Goal: Task Accomplishment & Management: Use online tool/utility

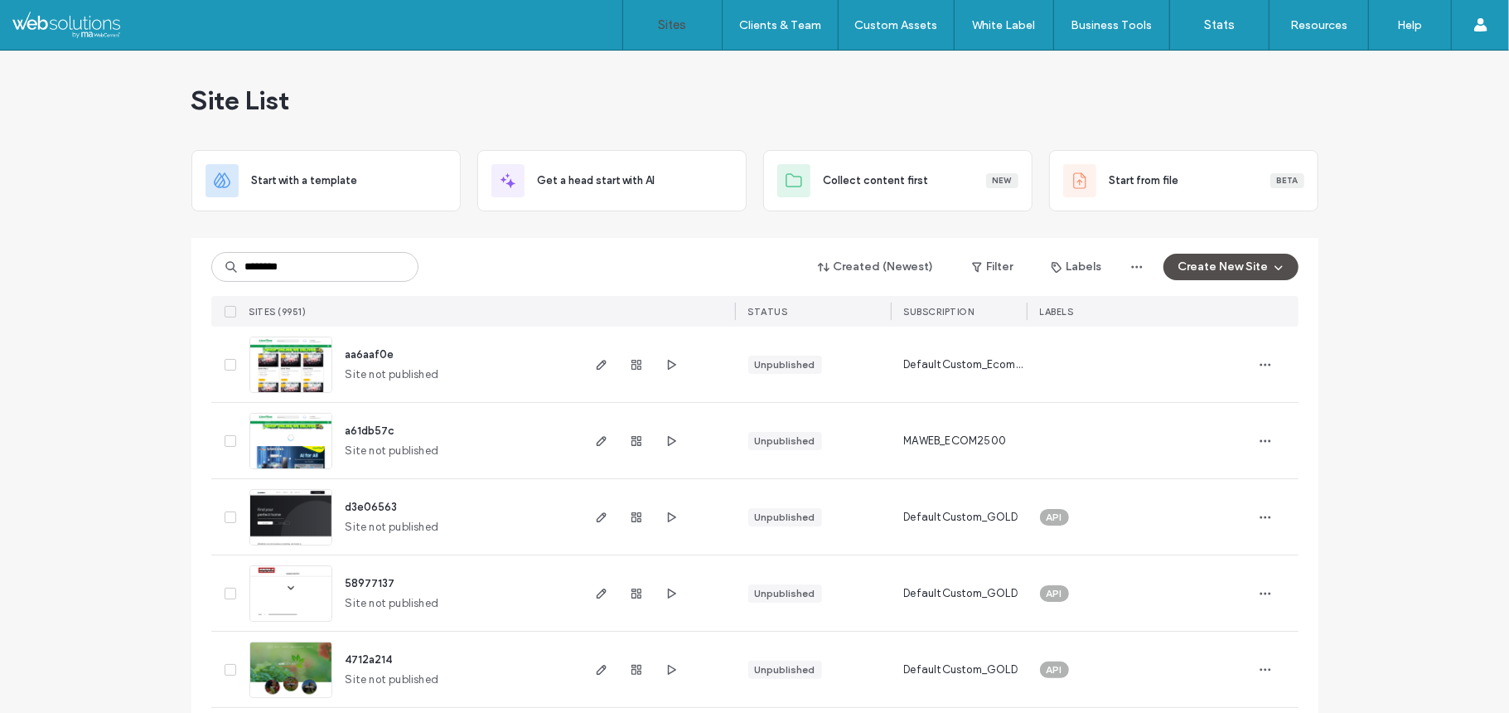
type input "********"
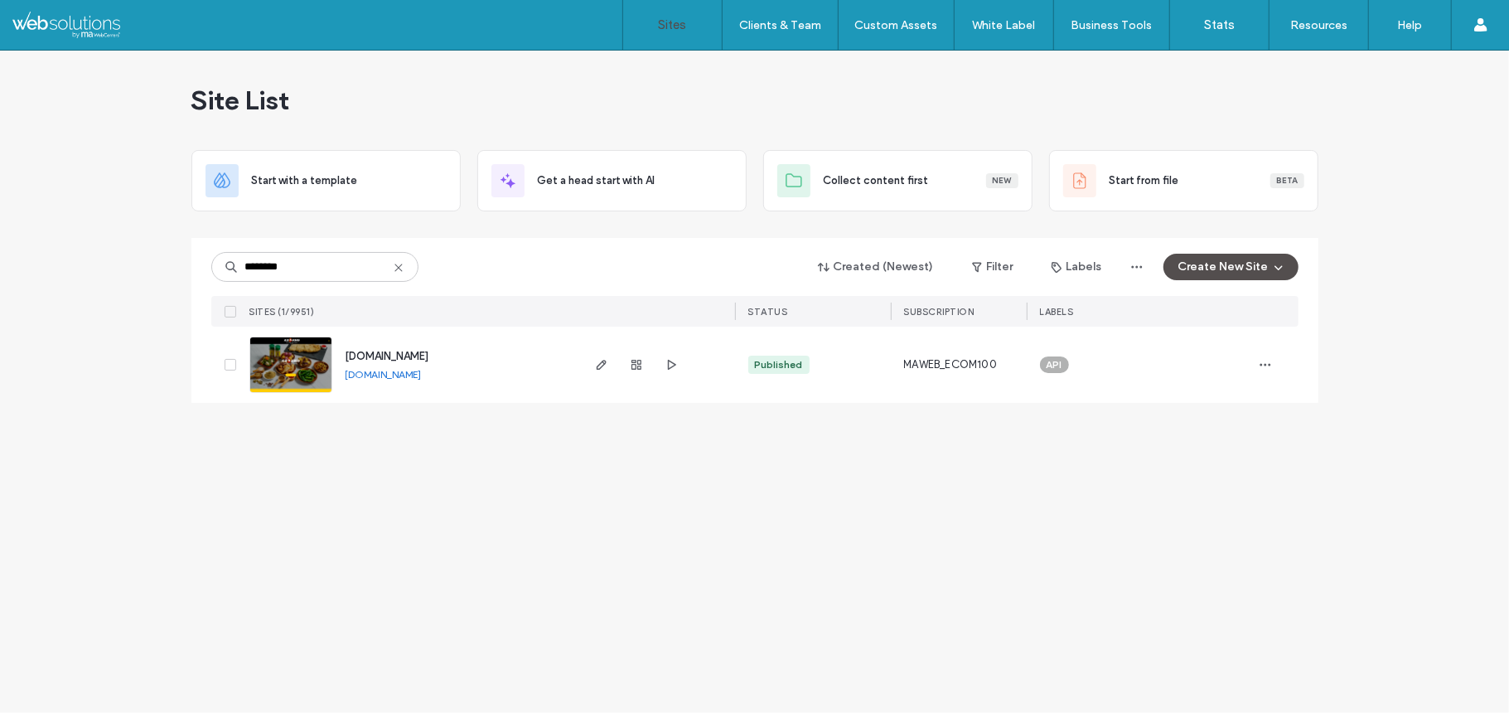
click at [269, 340] on img at bounding box center [290, 393] width 81 height 113
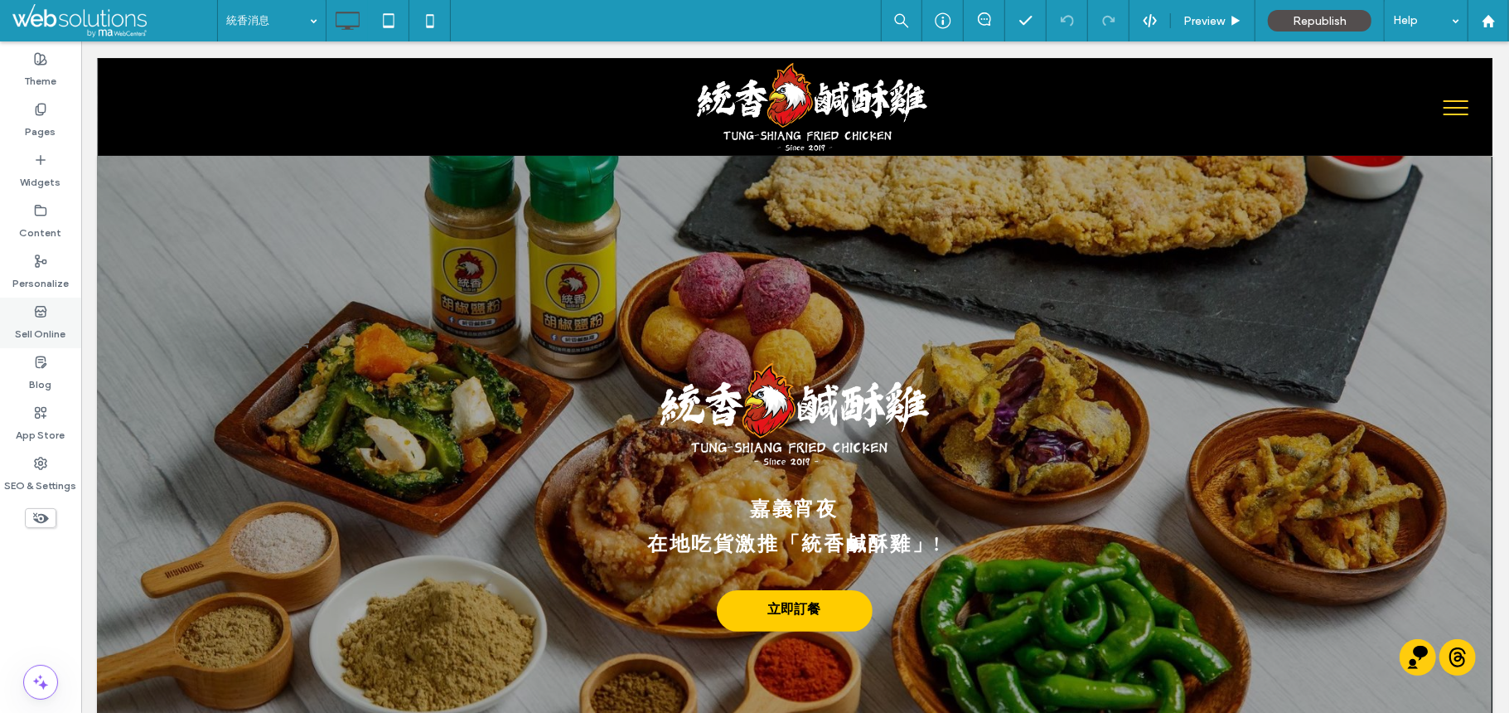
click at [45, 322] on label "Sell Online" at bounding box center [41, 329] width 51 height 23
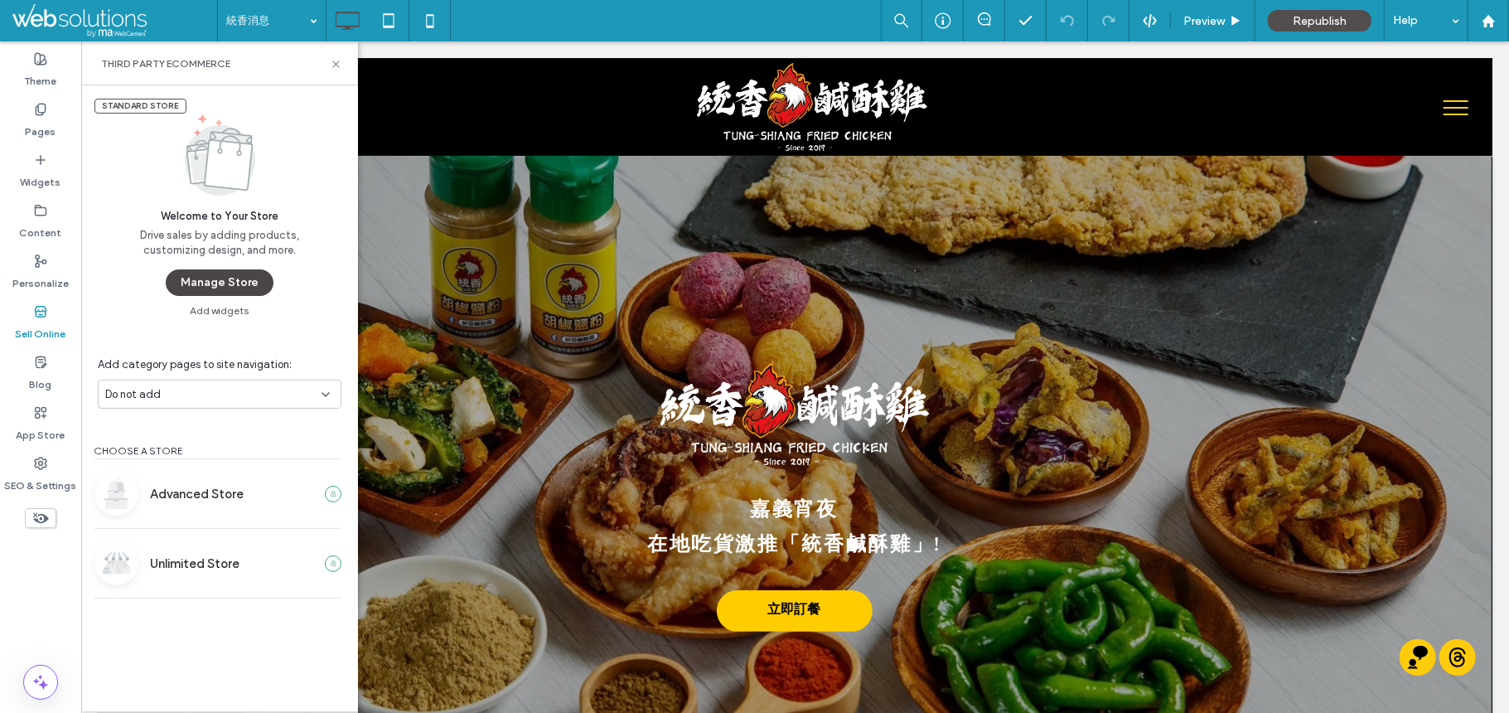
click at [225, 289] on button "Manage Store" at bounding box center [220, 282] width 108 height 27
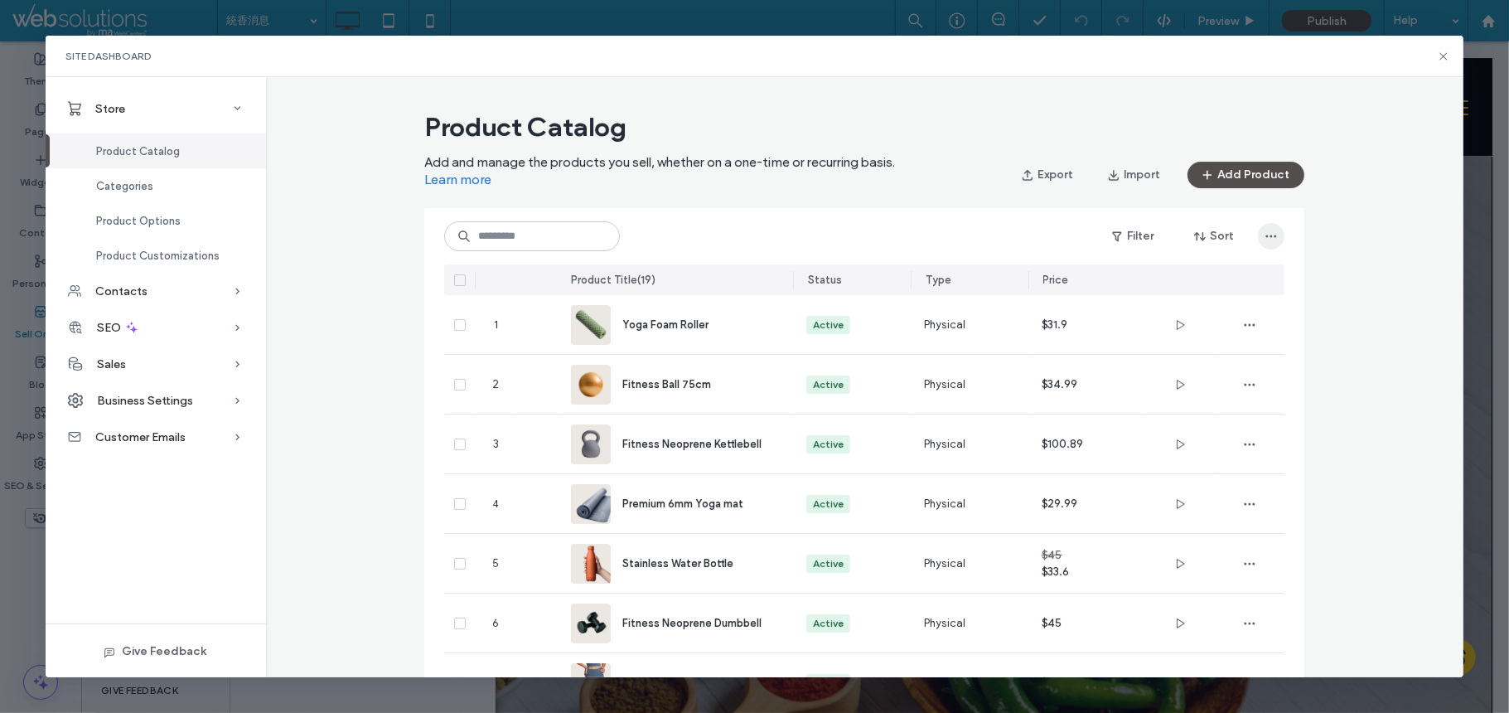
click at [1267, 230] on icon "button" at bounding box center [1271, 236] width 13 height 13
click at [1210, 275] on span "Delete All Products" at bounding box center [1172, 279] width 96 height 17
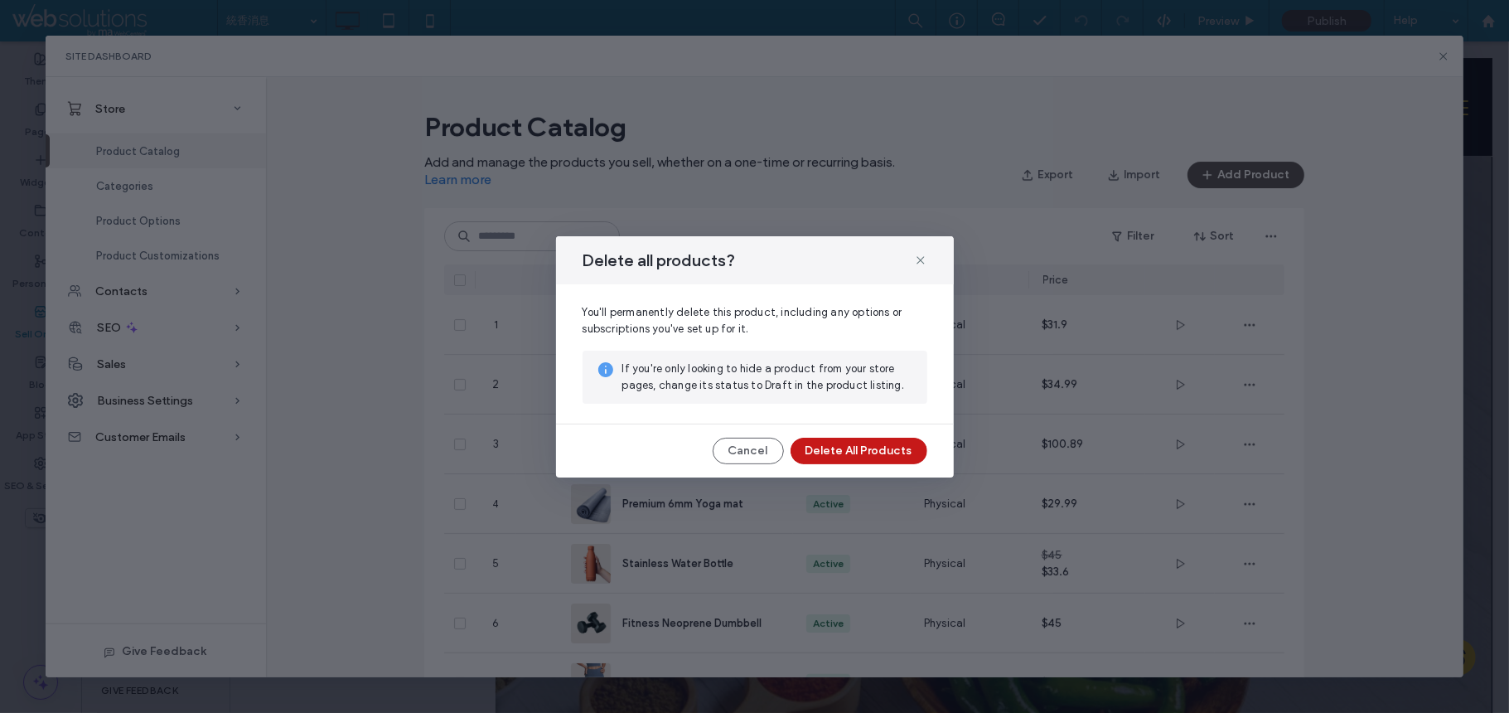
click at [874, 458] on button "Delete All Products" at bounding box center [859, 451] width 137 height 27
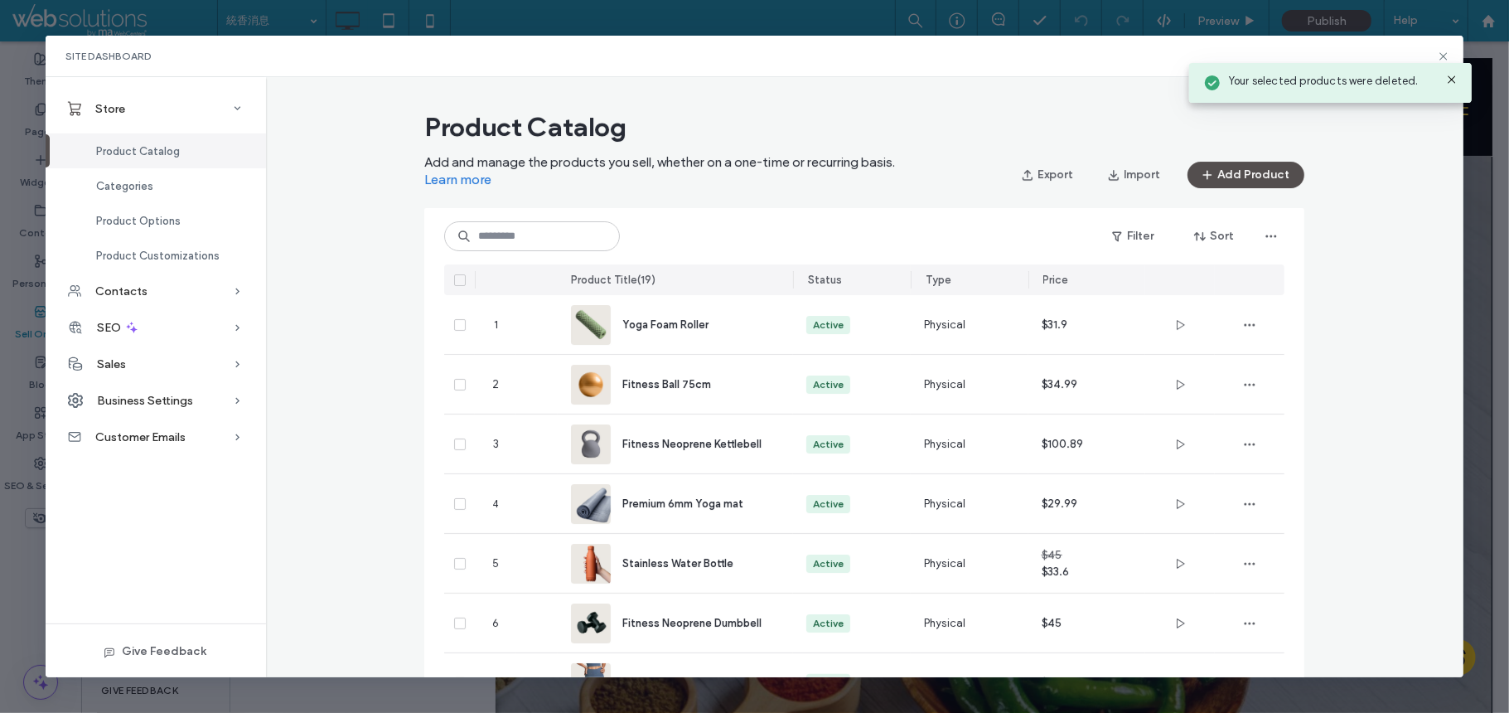
click at [124, 189] on span "Categories" at bounding box center [124, 186] width 57 height 12
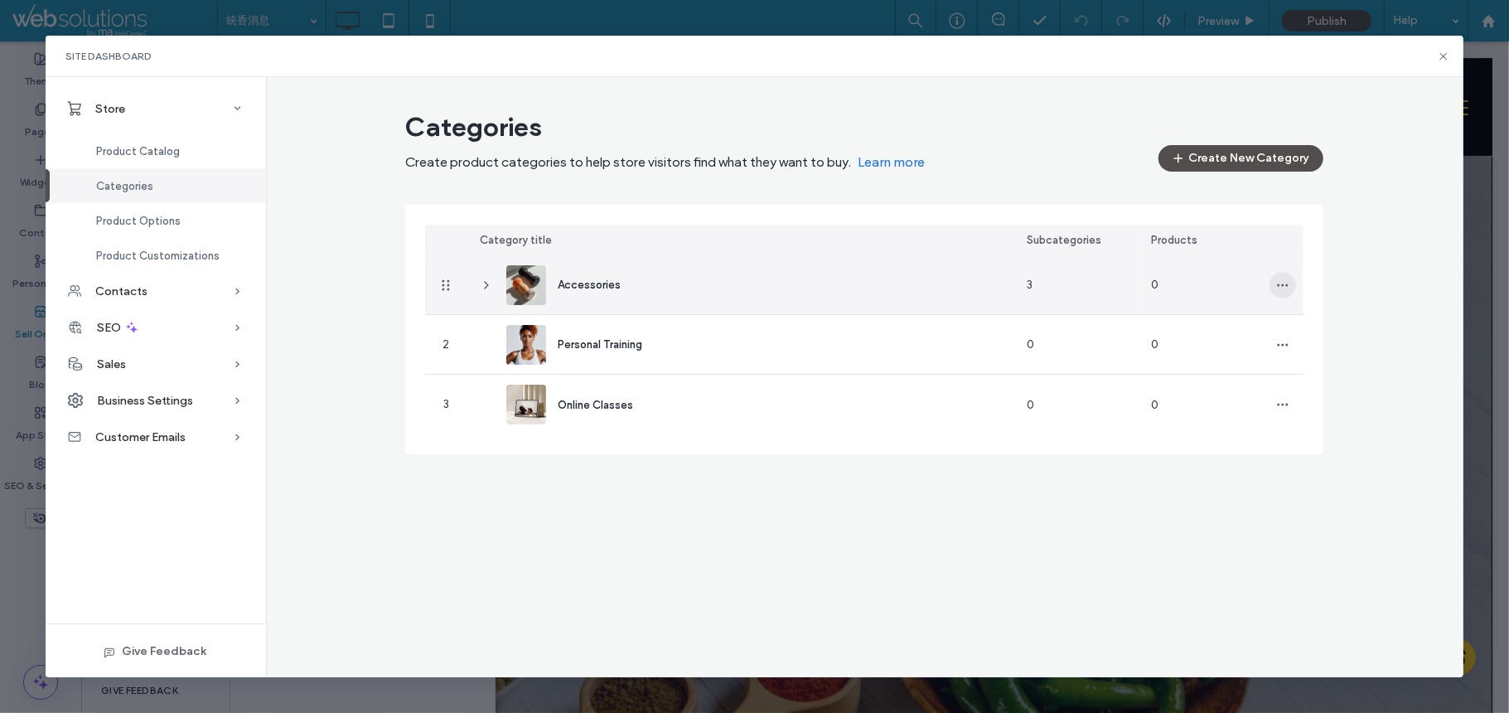
click at [1290, 283] on icon "button" at bounding box center [1282, 284] width 13 height 13
click at [1329, 372] on div "Delete Category" at bounding box center [1345, 359] width 148 height 31
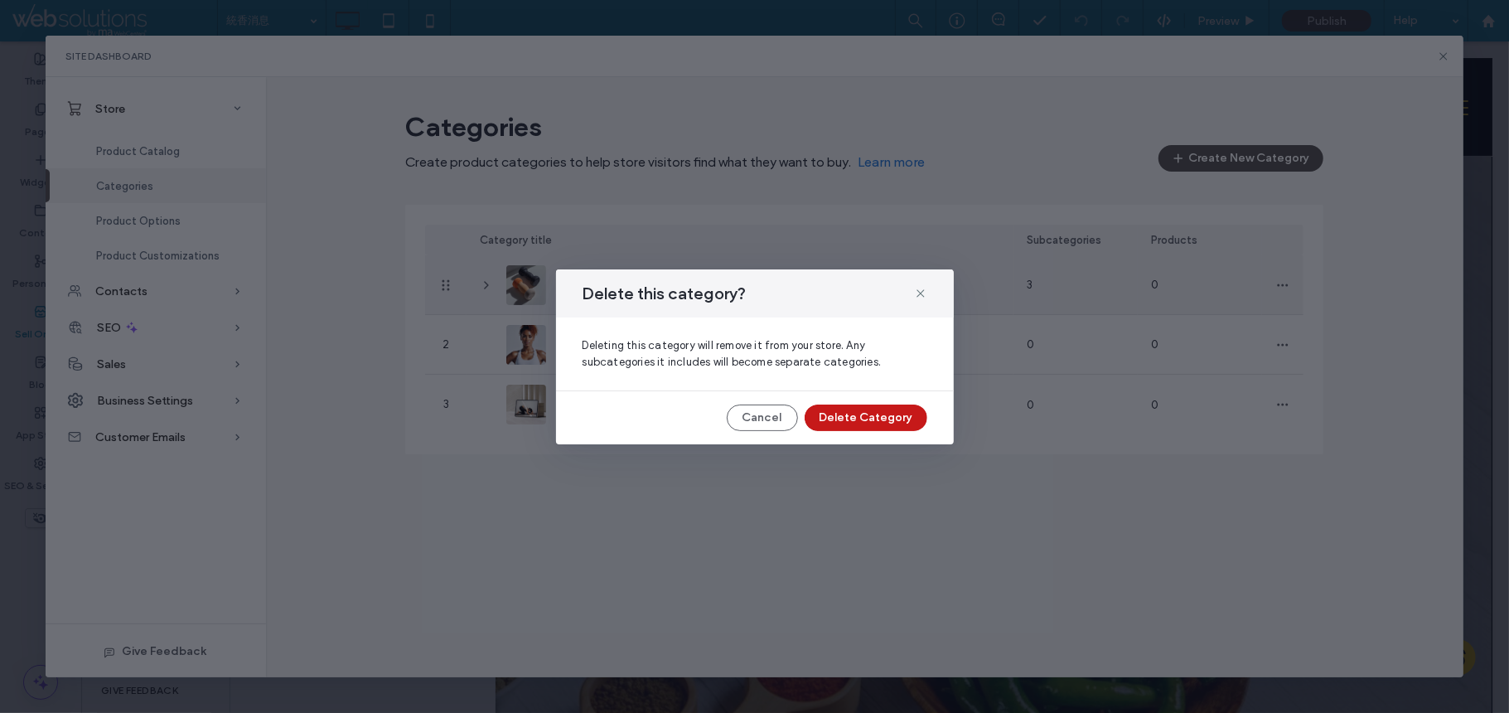
click at [894, 419] on button "Delete Category" at bounding box center [866, 417] width 123 height 27
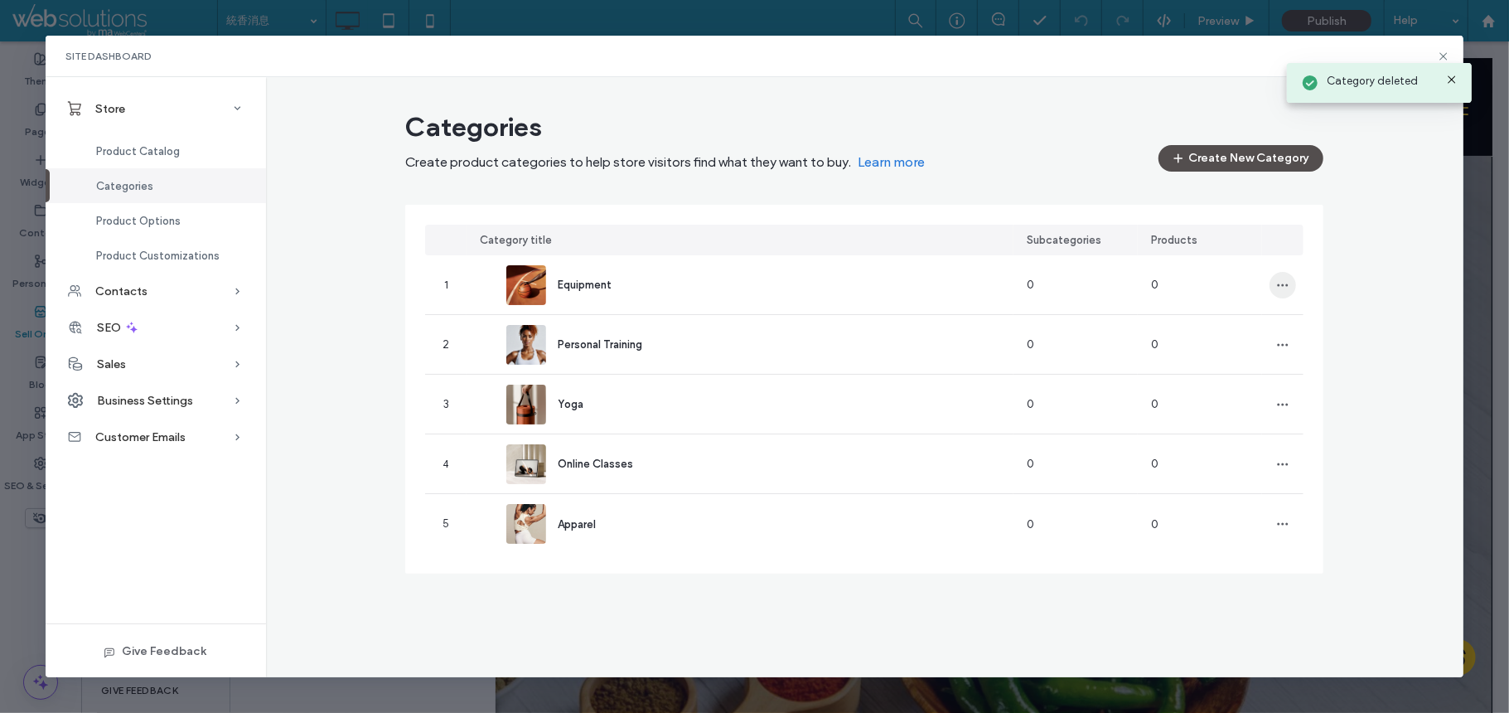
click at [1284, 290] on icon "button" at bounding box center [1282, 284] width 13 height 13
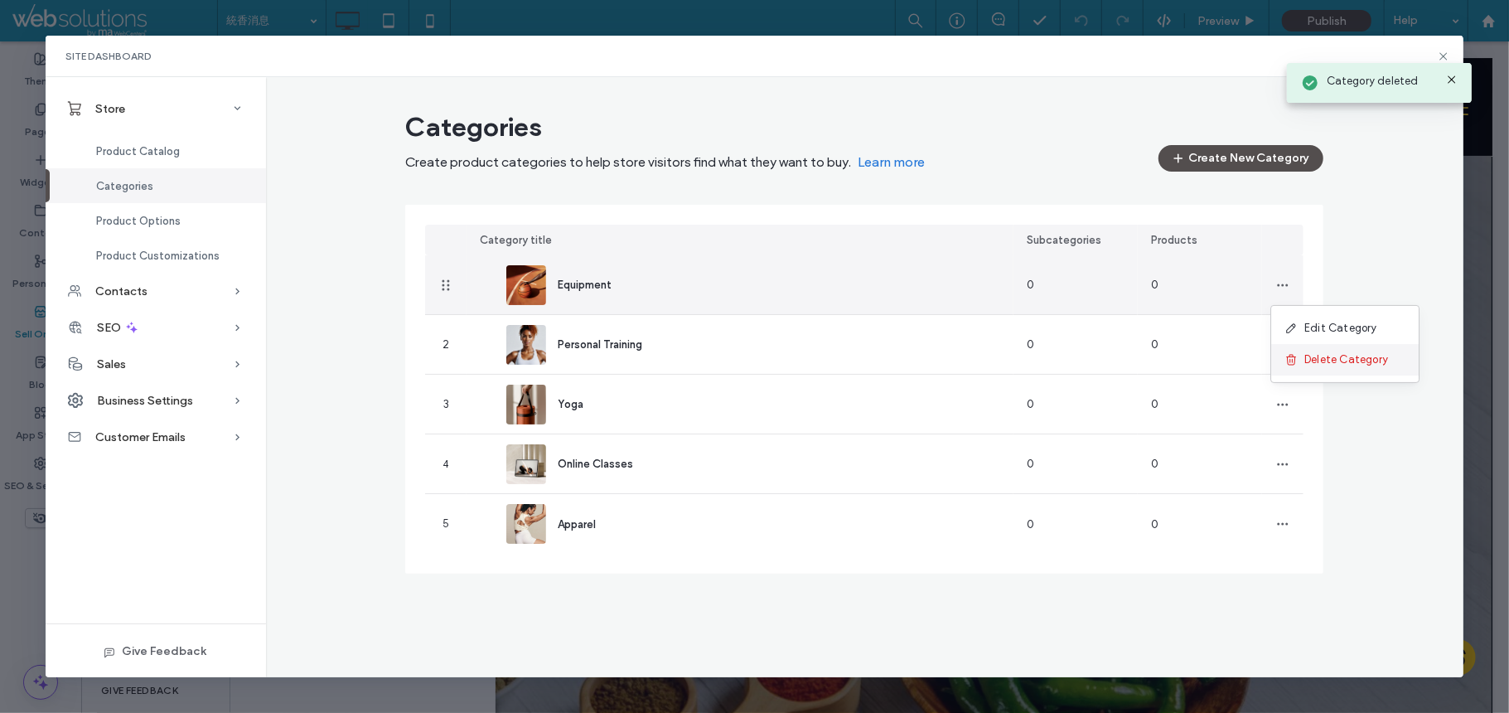
click at [1323, 348] on div "Delete Category" at bounding box center [1345, 359] width 148 height 31
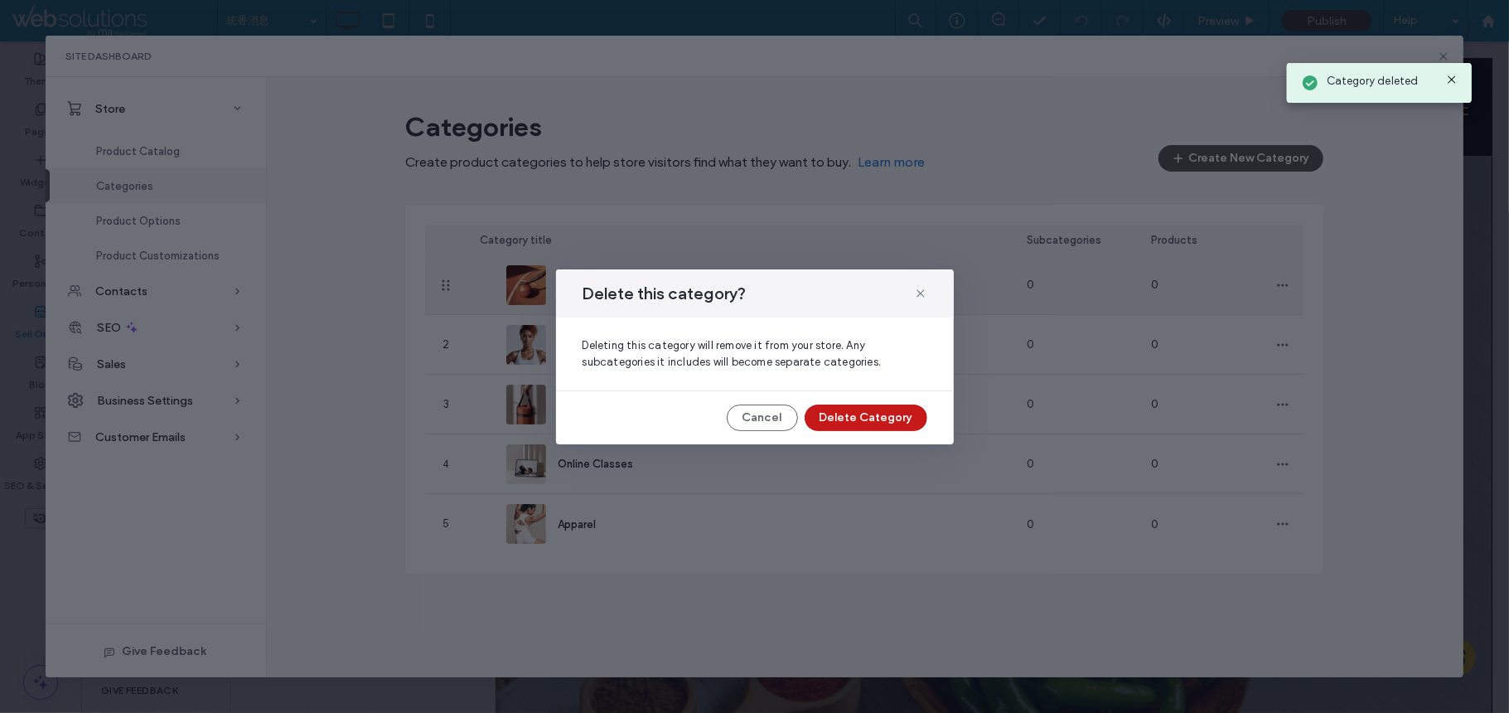
click at [887, 419] on button "Delete Category" at bounding box center [866, 417] width 123 height 27
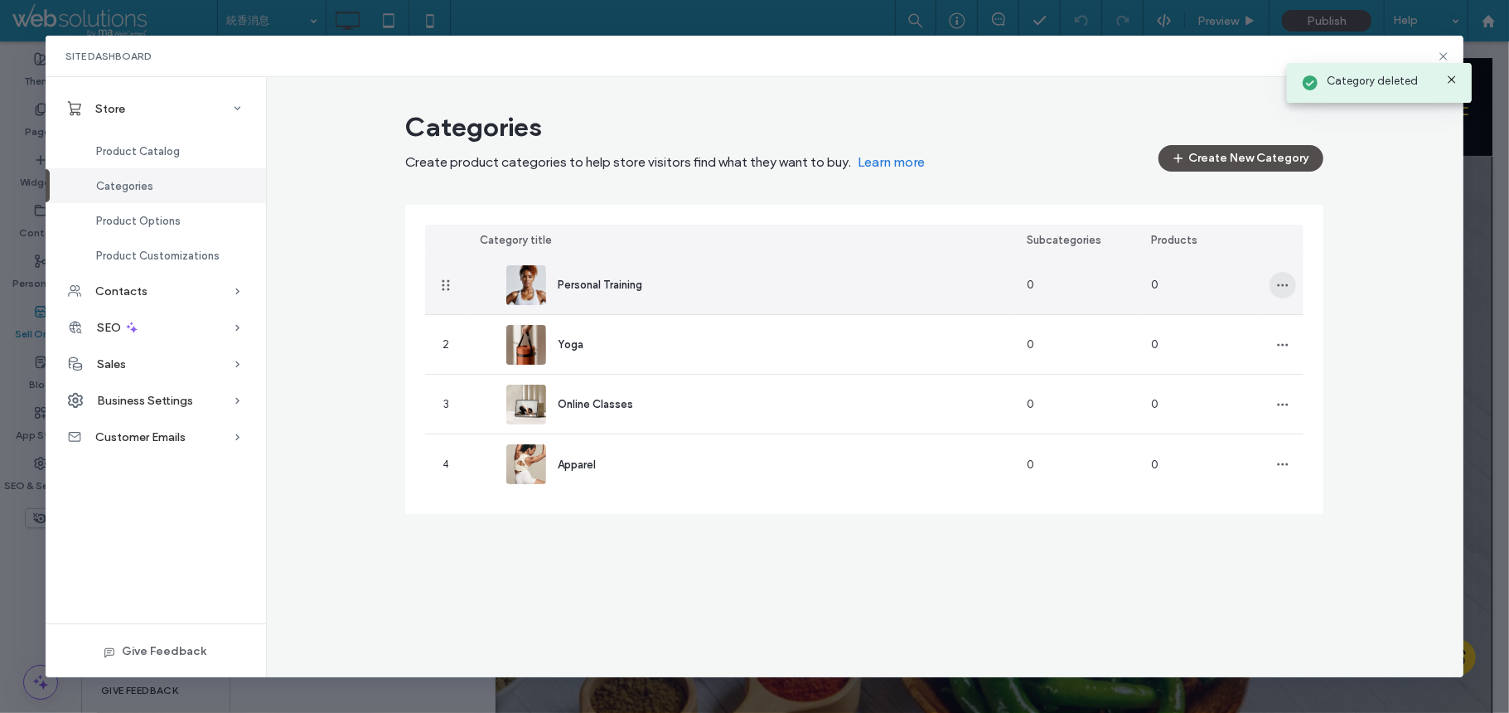
click at [1283, 287] on icon "button" at bounding box center [1282, 284] width 13 height 13
click at [1353, 360] on span "Delete Category" at bounding box center [1347, 359] width 84 height 17
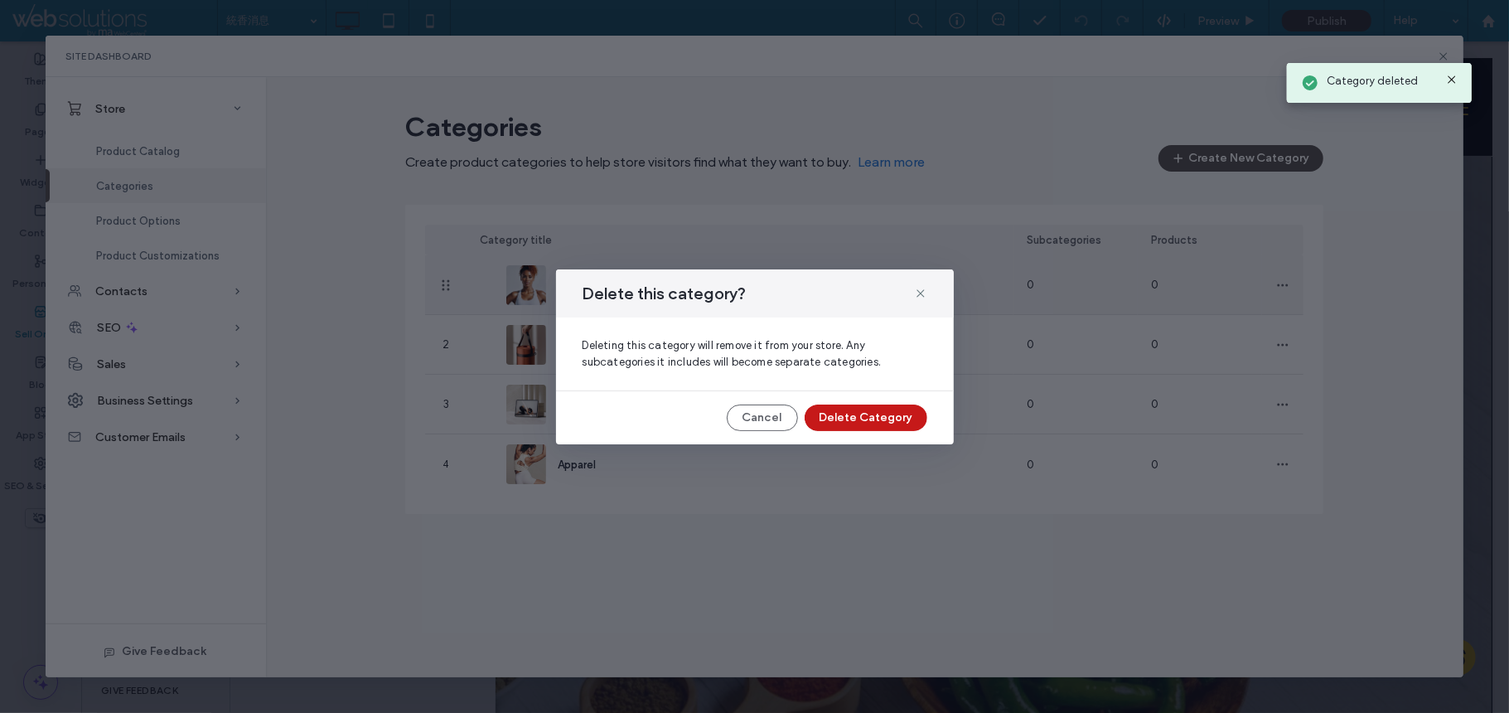
click at [879, 424] on button "Delete Category" at bounding box center [866, 417] width 123 height 27
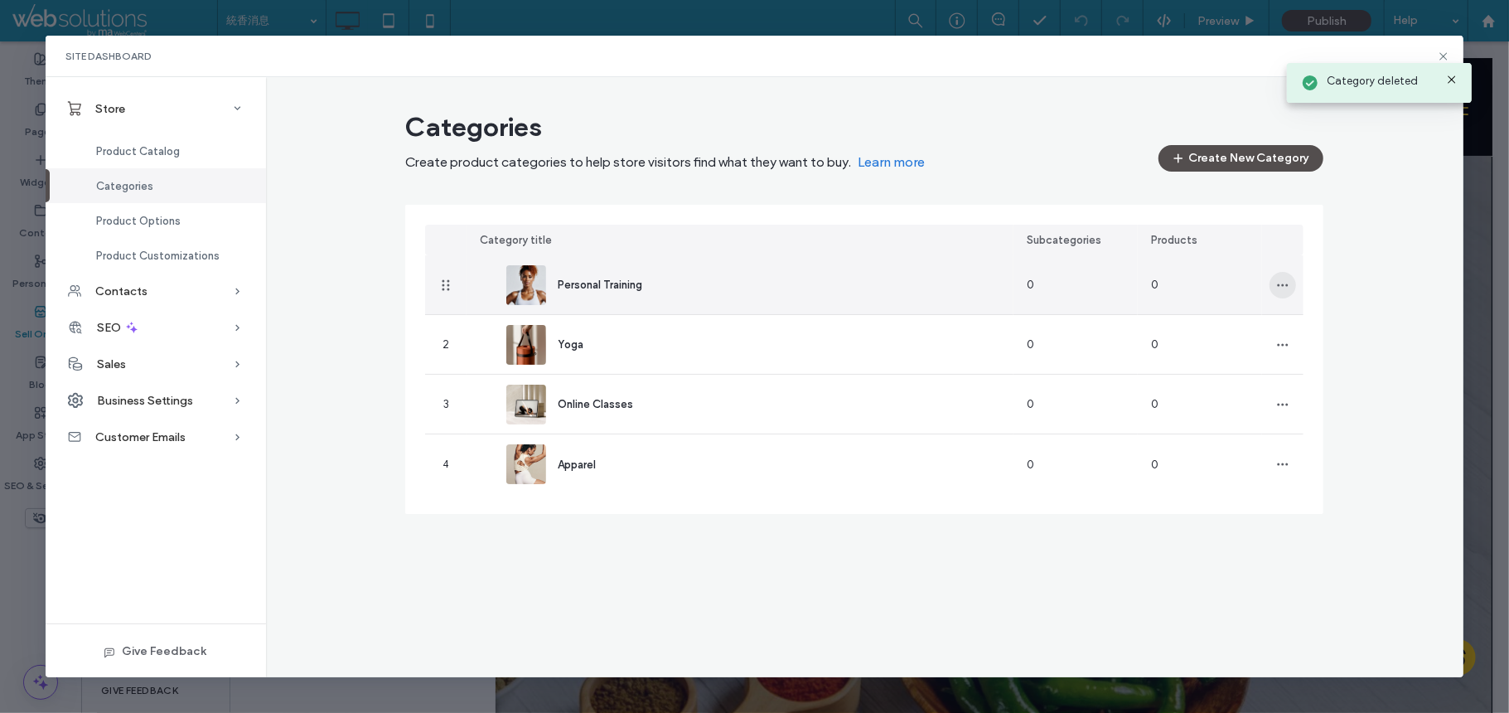
click at [1284, 282] on icon "button" at bounding box center [1282, 284] width 13 height 13
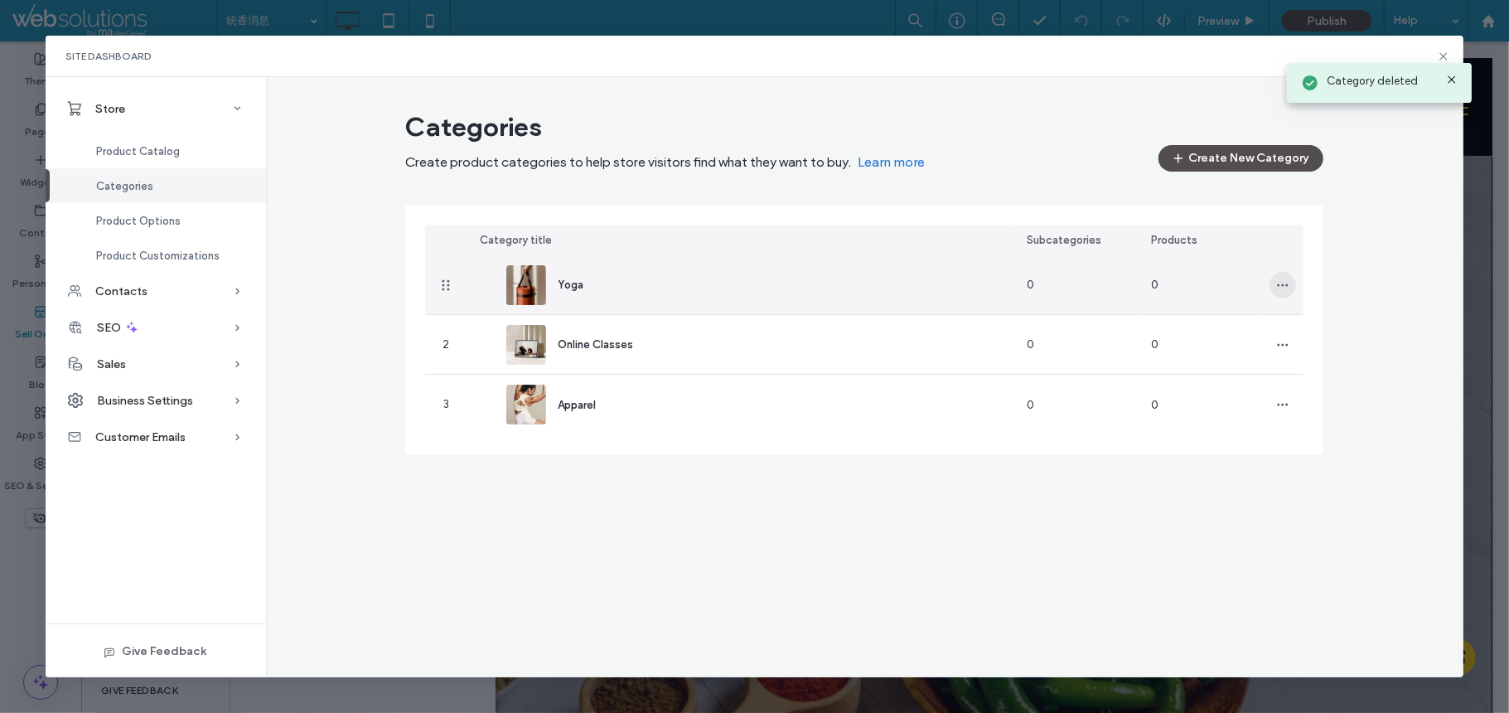
click at [1280, 283] on use "button" at bounding box center [1283, 284] width 11 height 2
click at [1318, 353] on span "Delete Category" at bounding box center [1347, 359] width 84 height 17
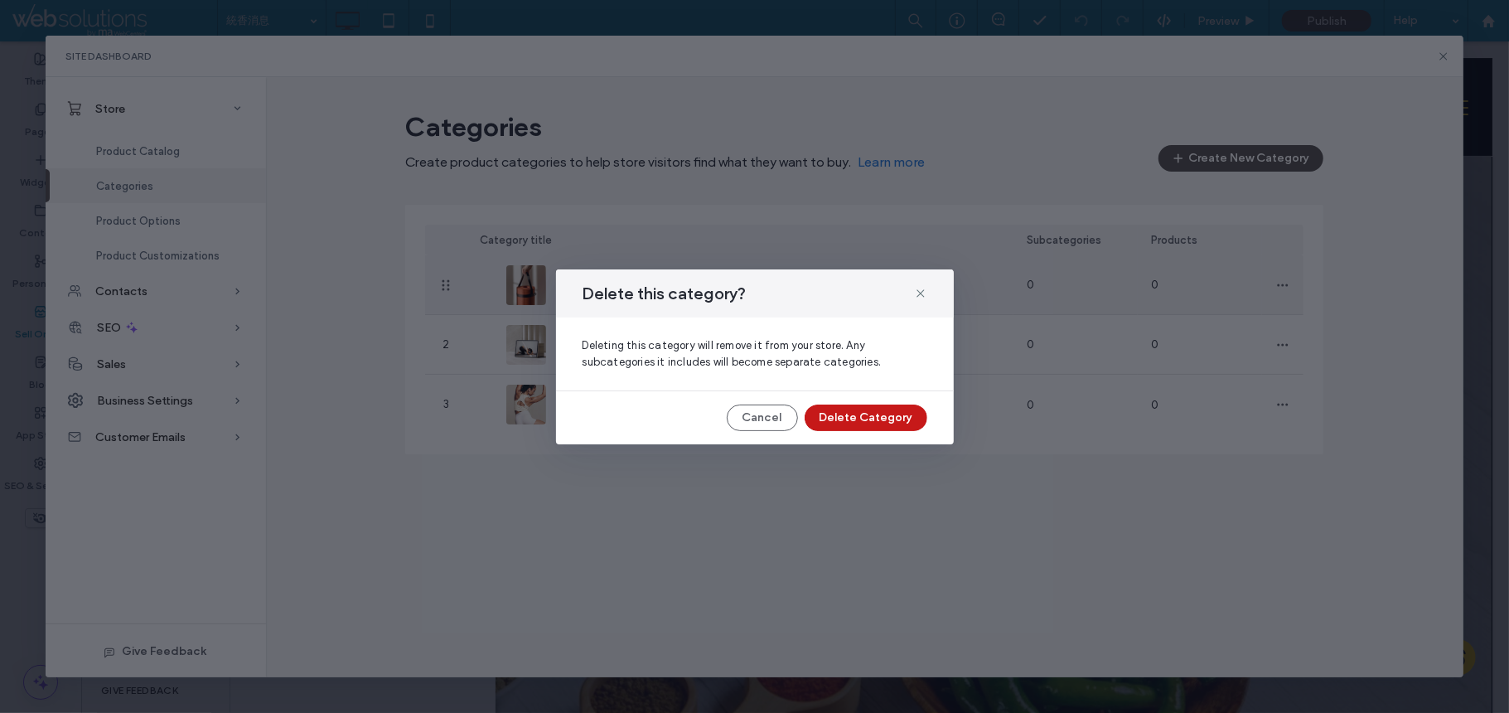
click at [852, 416] on button "Delete Category" at bounding box center [866, 417] width 123 height 27
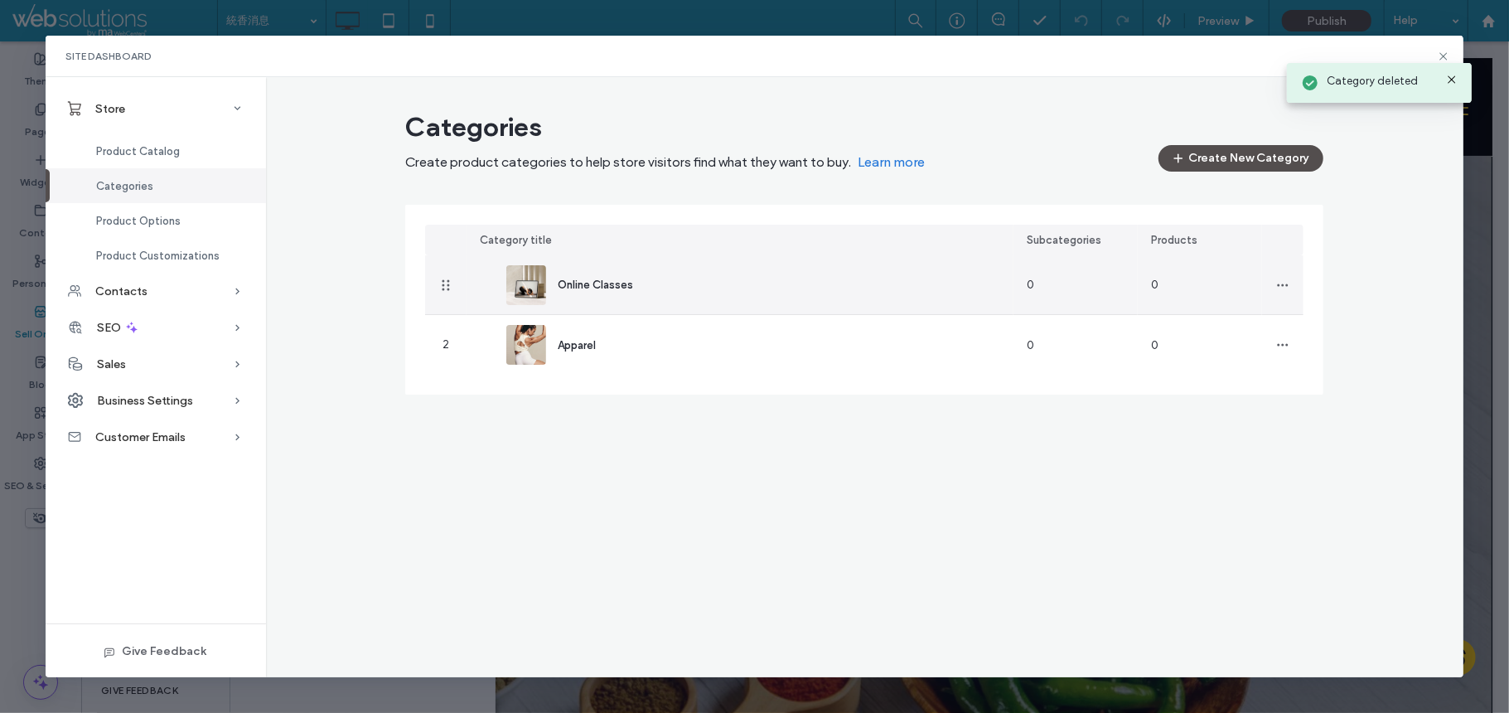
click at [1281, 288] on icon "button" at bounding box center [1282, 284] width 13 height 13
click at [1347, 370] on div "Delete Category" at bounding box center [1345, 359] width 148 height 31
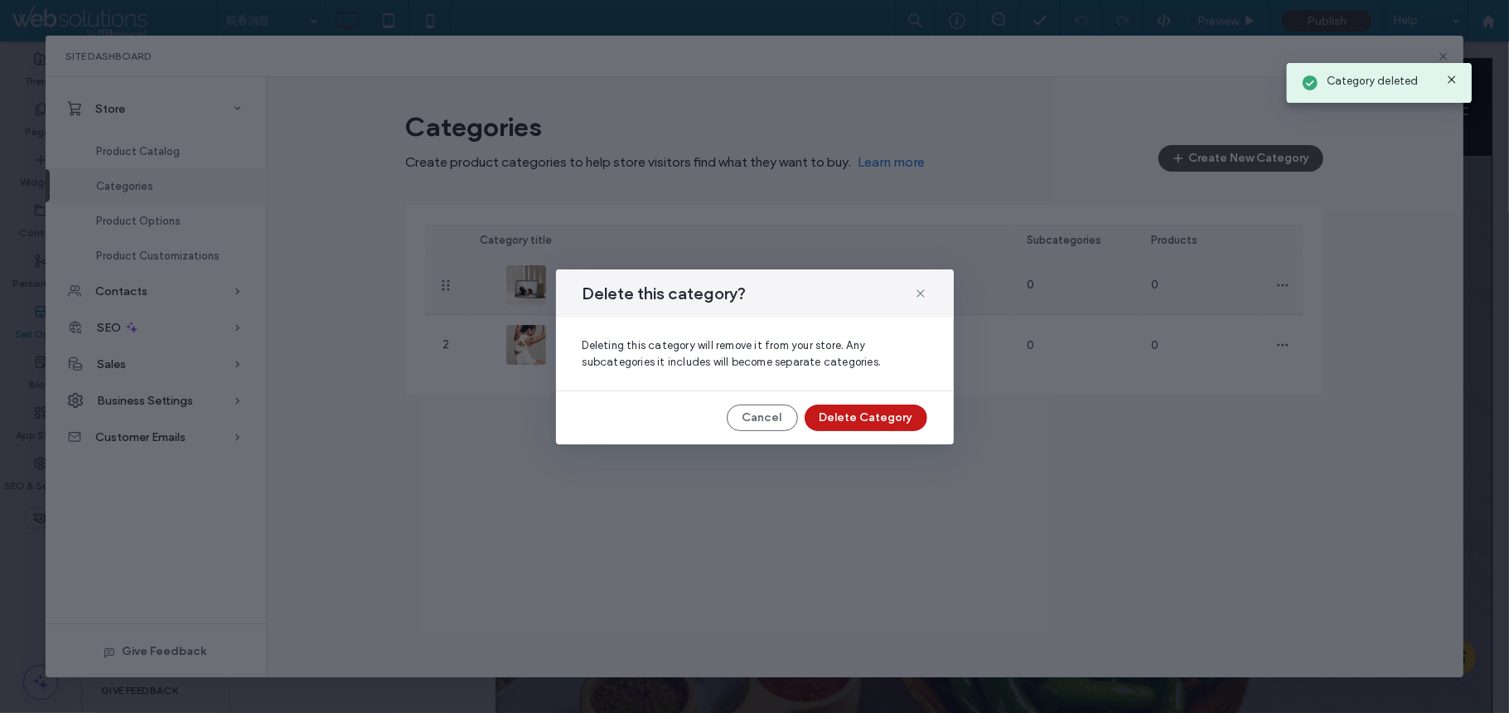
click at [863, 412] on button "Delete Category" at bounding box center [866, 417] width 123 height 27
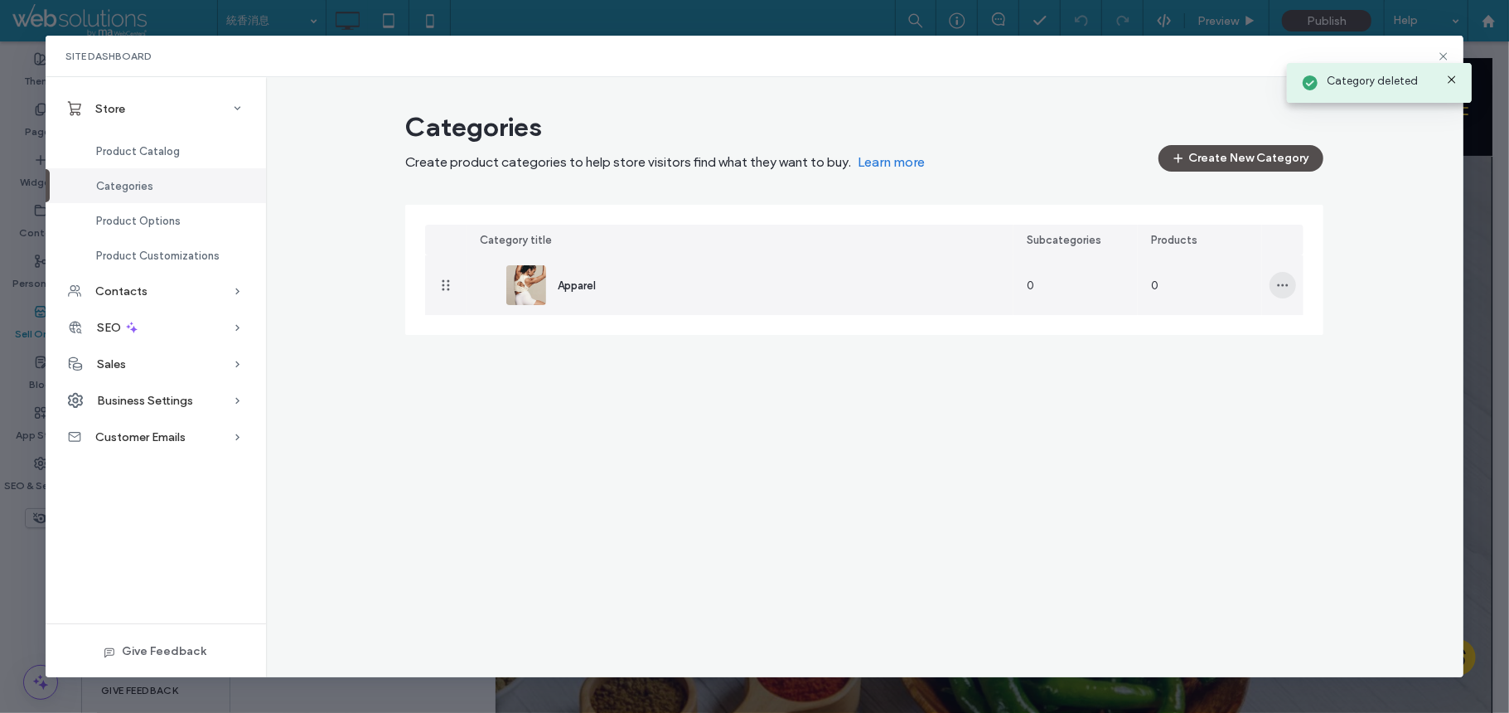
click at [1278, 280] on icon "button" at bounding box center [1282, 284] width 13 height 13
click at [1320, 361] on span "Delete Category" at bounding box center [1347, 359] width 84 height 17
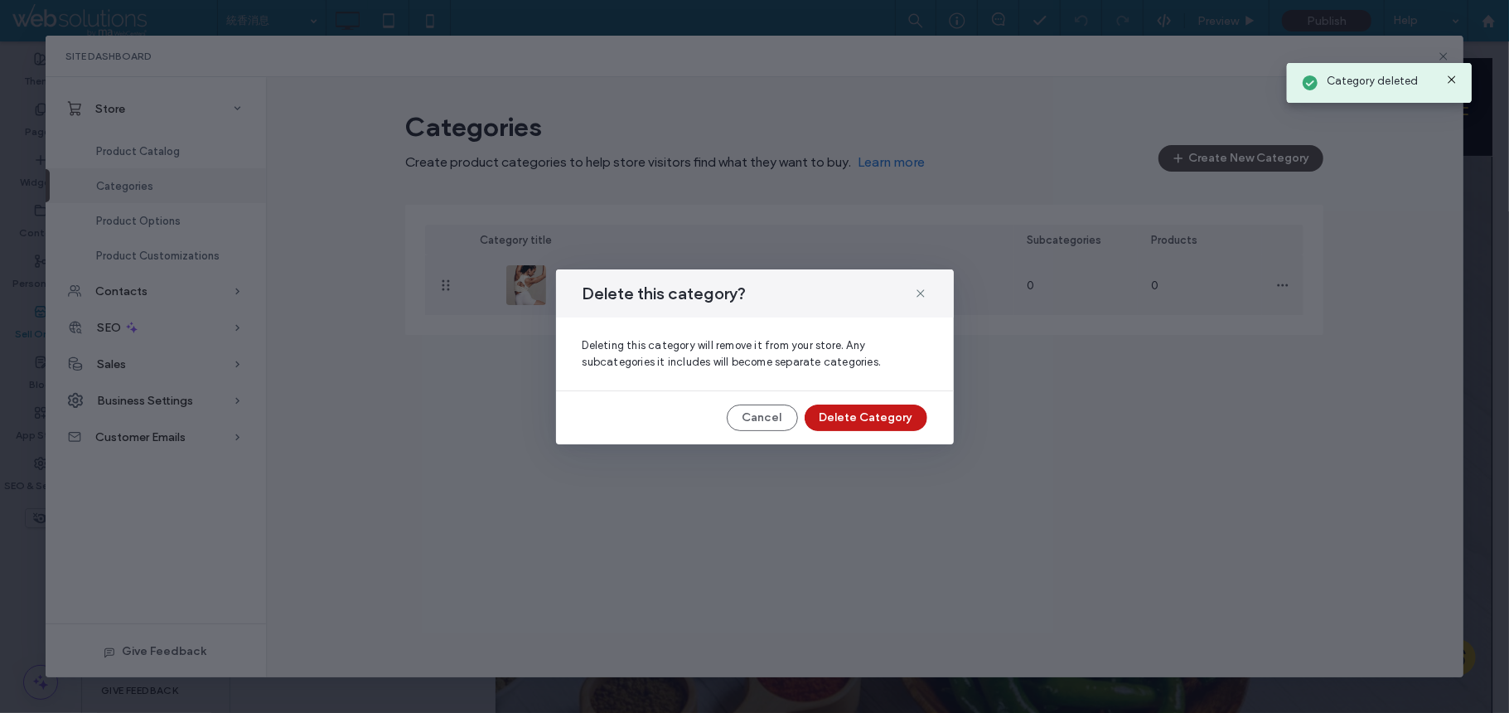
click at [856, 409] on button "Delete Category" at bounding box center [866, 417] width 123 height 27
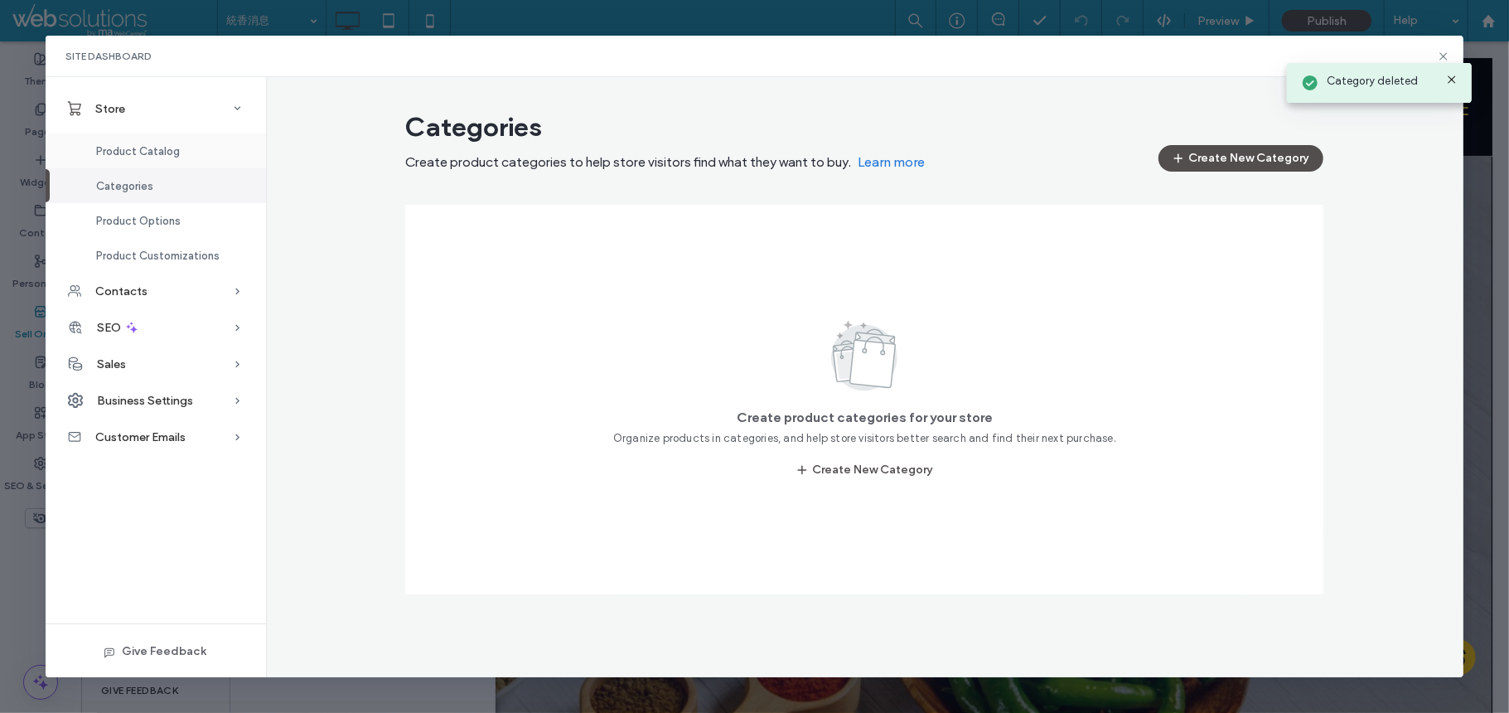
click at [157, 138] on div "Product Catalog" at bounding box center [156, 150] width 220 height 35
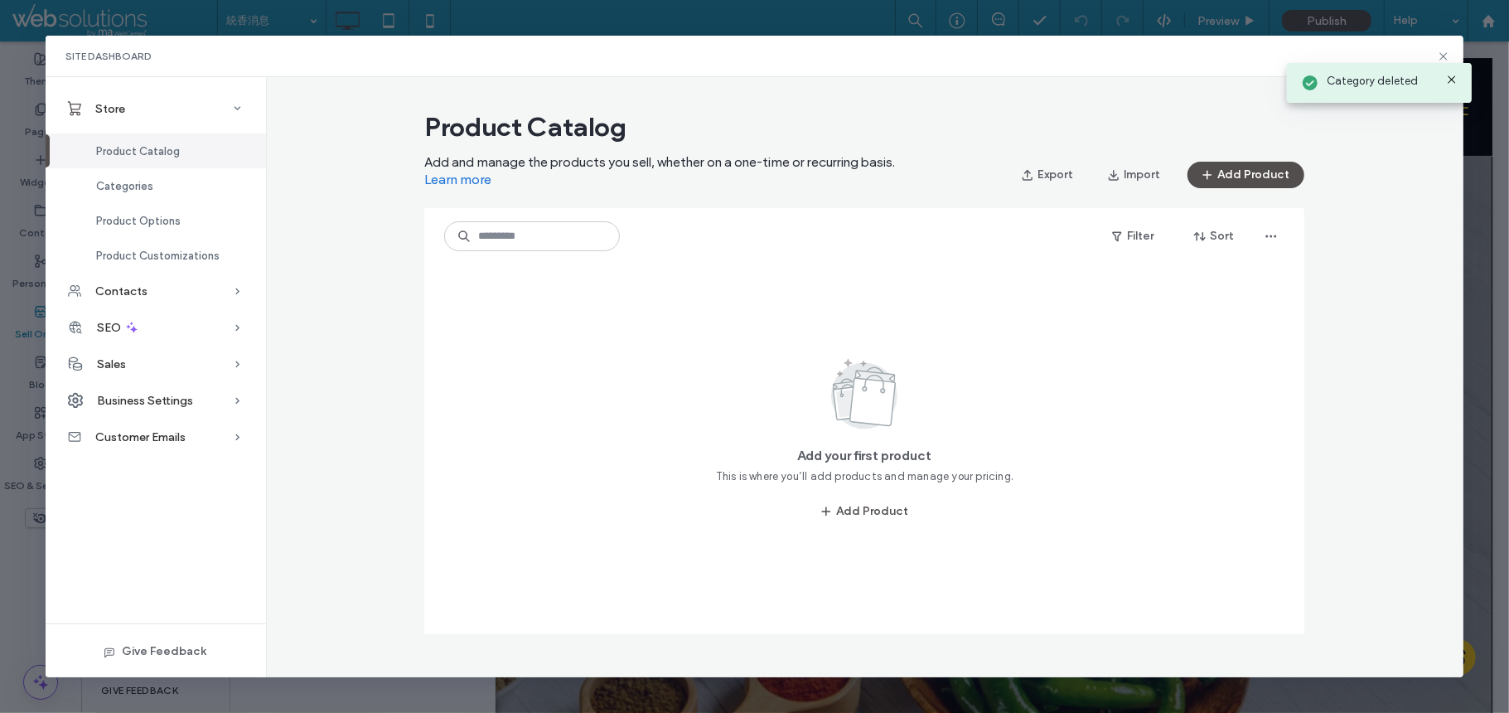
click at [385, 282] on div "Product Catalog Add and manage the products you sell, whether on a one-time or …" at bounding box center [865, 379] width 1199 height 550
click at [1121, 182] on span "button" at bounding box center [1115, 174] width 17 height 25
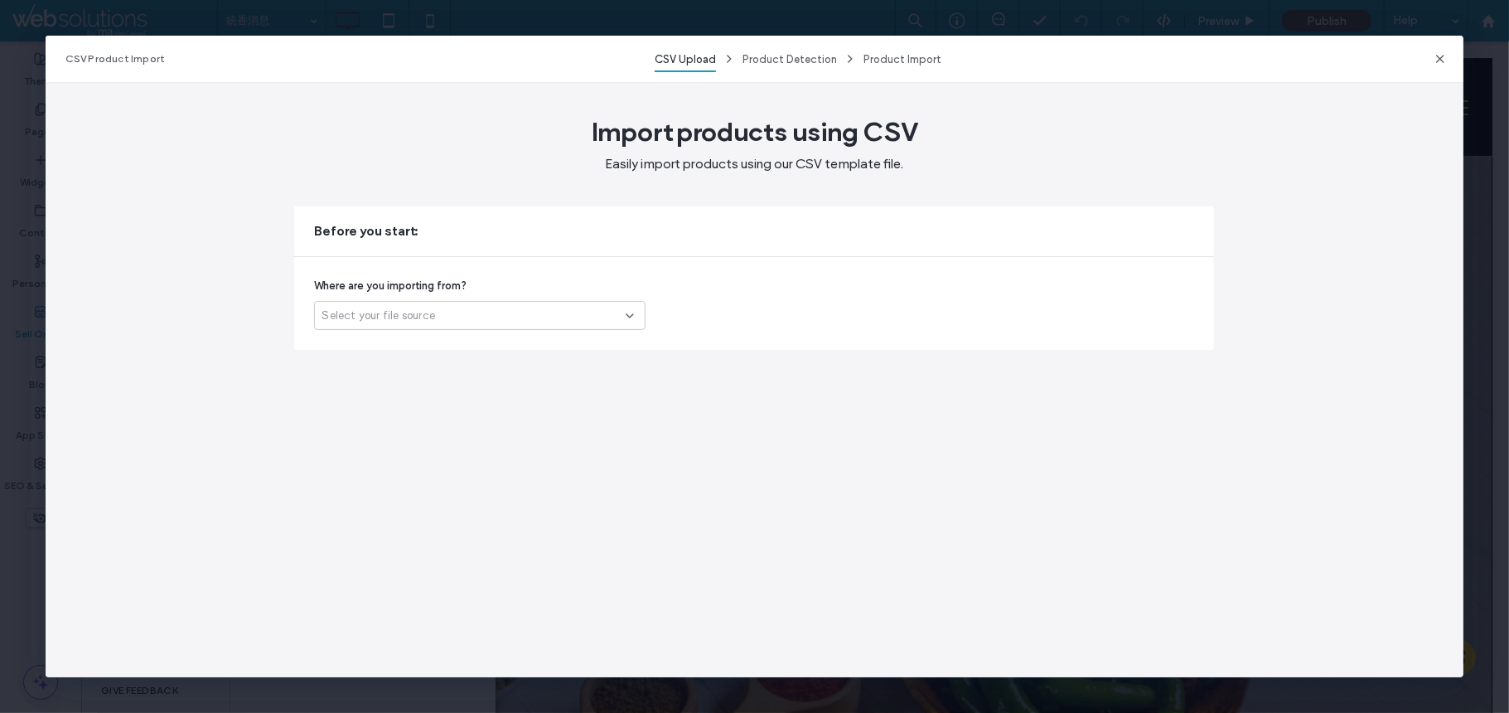
click at [371, 322] on span "Select your file source" at bounding box center [379, 316] width 114 height 17
click at [385, 376] on span "Ecwid (third-party store)" at bounding box center [386, 374] width 128 height 17
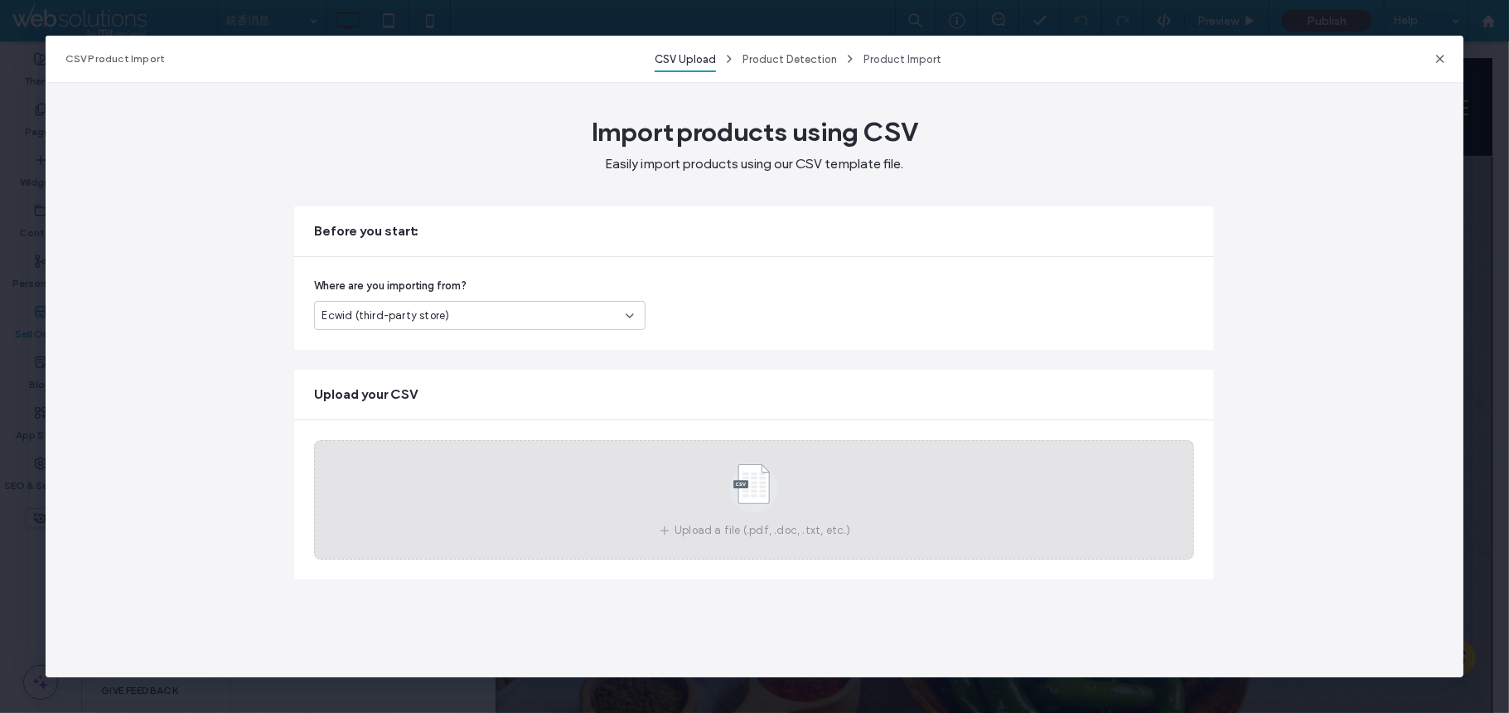
click at [507, 479] on div "Upload a file (.pdf, .doc, .txt, etc.)" at bounding box center [754, 499] width 880 height 119
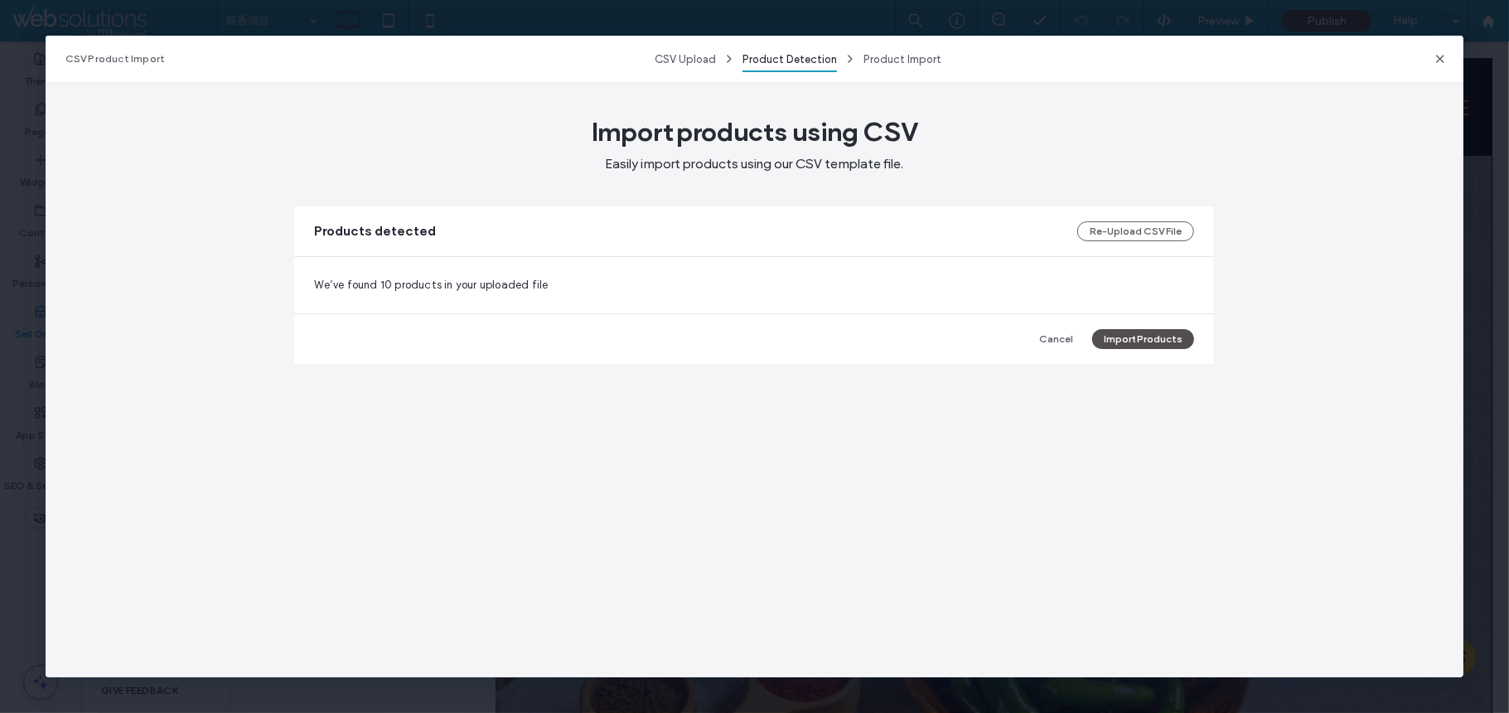
click at [1141, 355] on div "Cancel Import Products" at bounding box center [754, 339] width 920 height 50
click at [1155, 342] on button "Import Products" at bounding box center [1143, 339] width 102 height 20
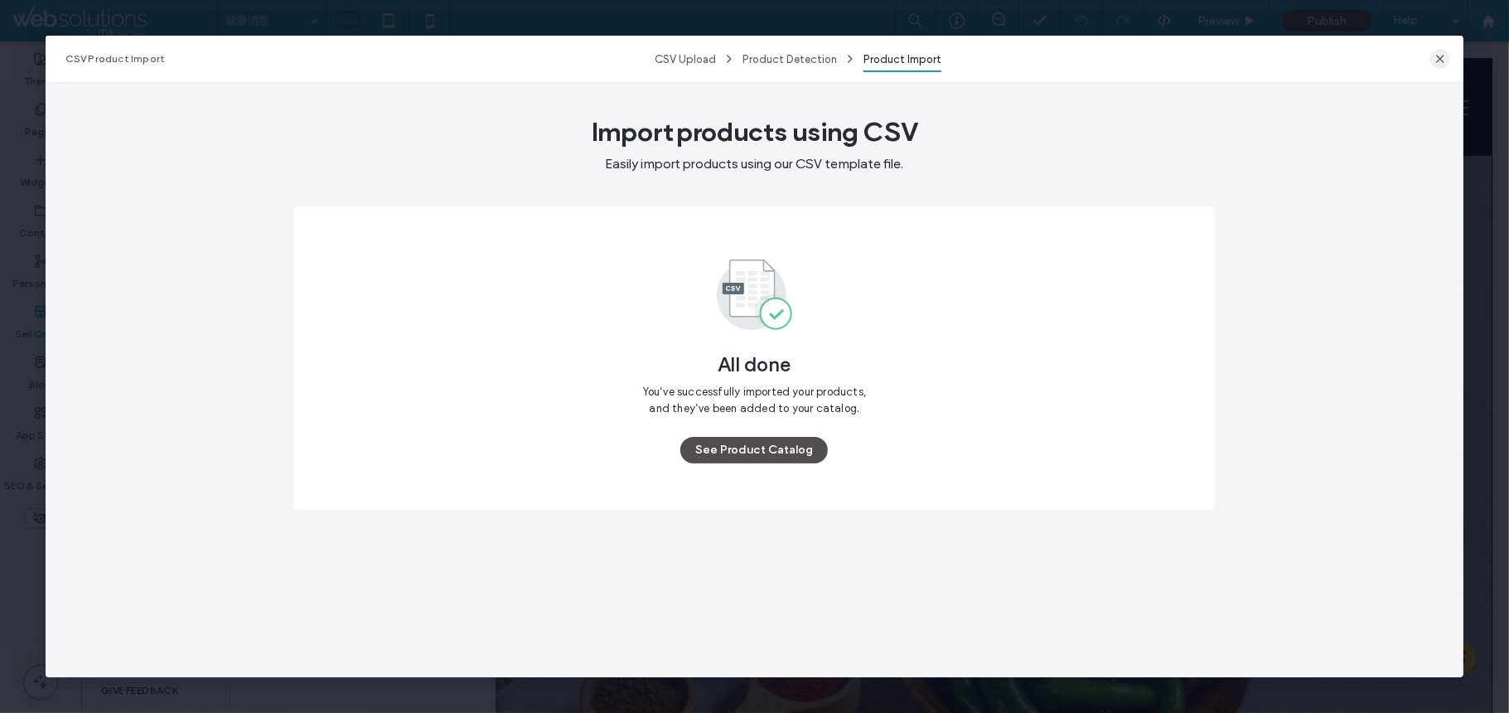
click at [1444, 58] on icon "button" at bounding box center [1440, 58] width 13 height 13
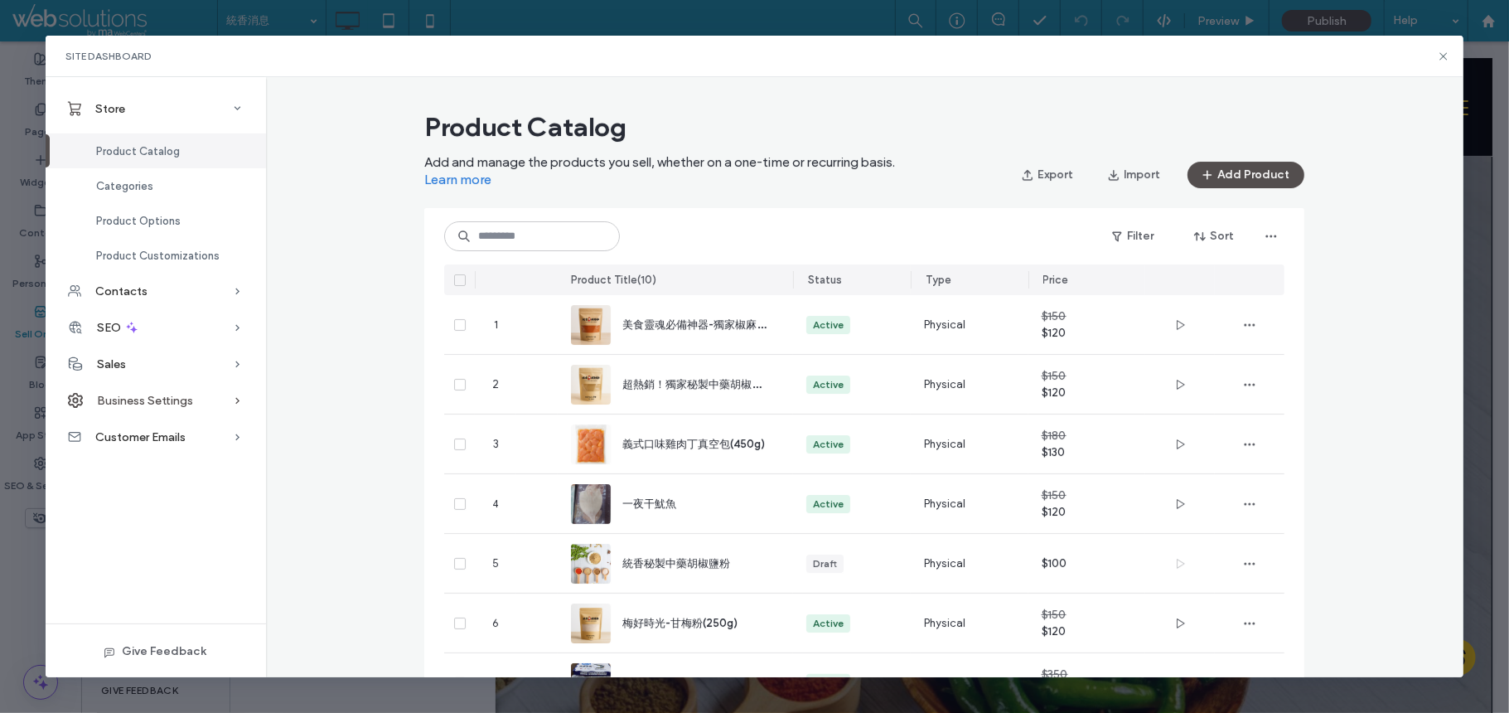
click at [166, 404] on span "Business Settings" at bounding box center [145, 401] width 96 height 14
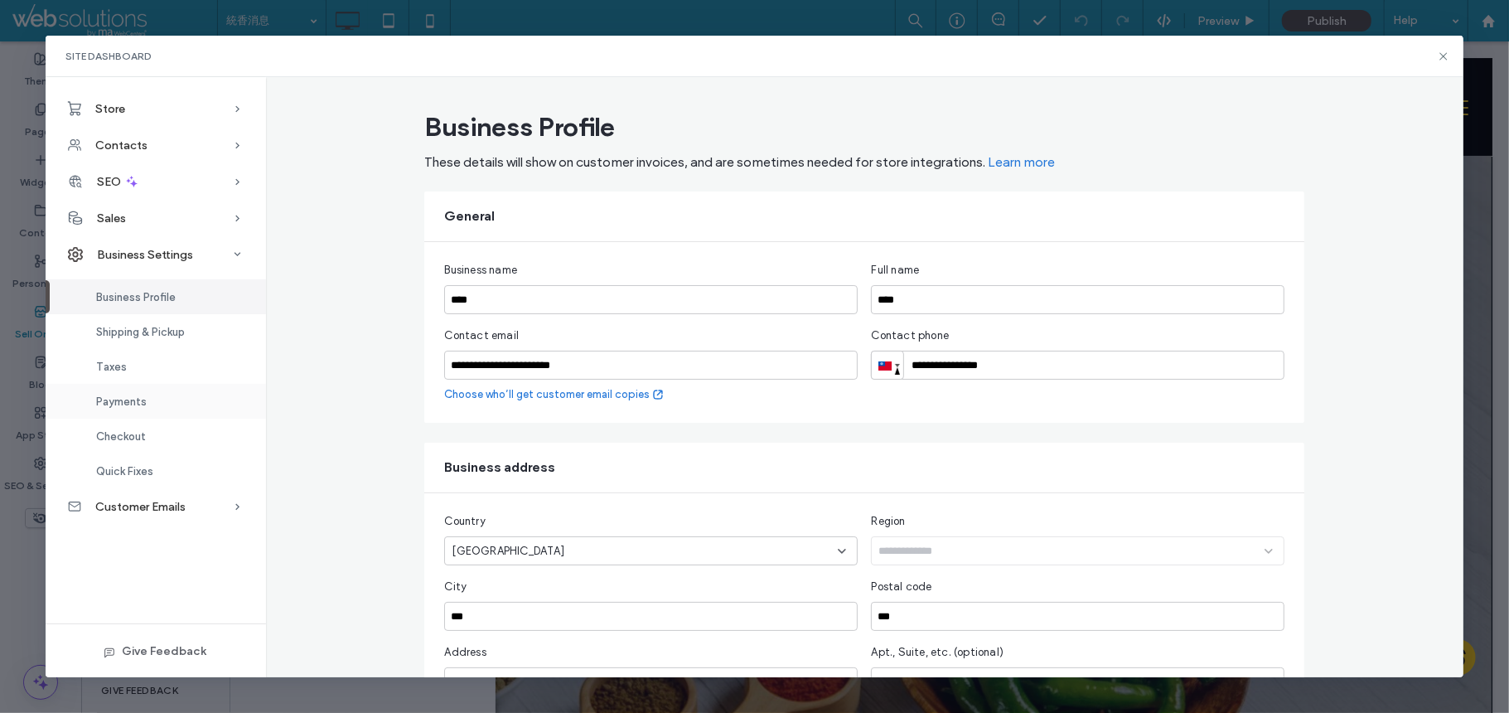
click at [180, 396] on div "Payments" at bounding box center [156, 401] width 220 height 35
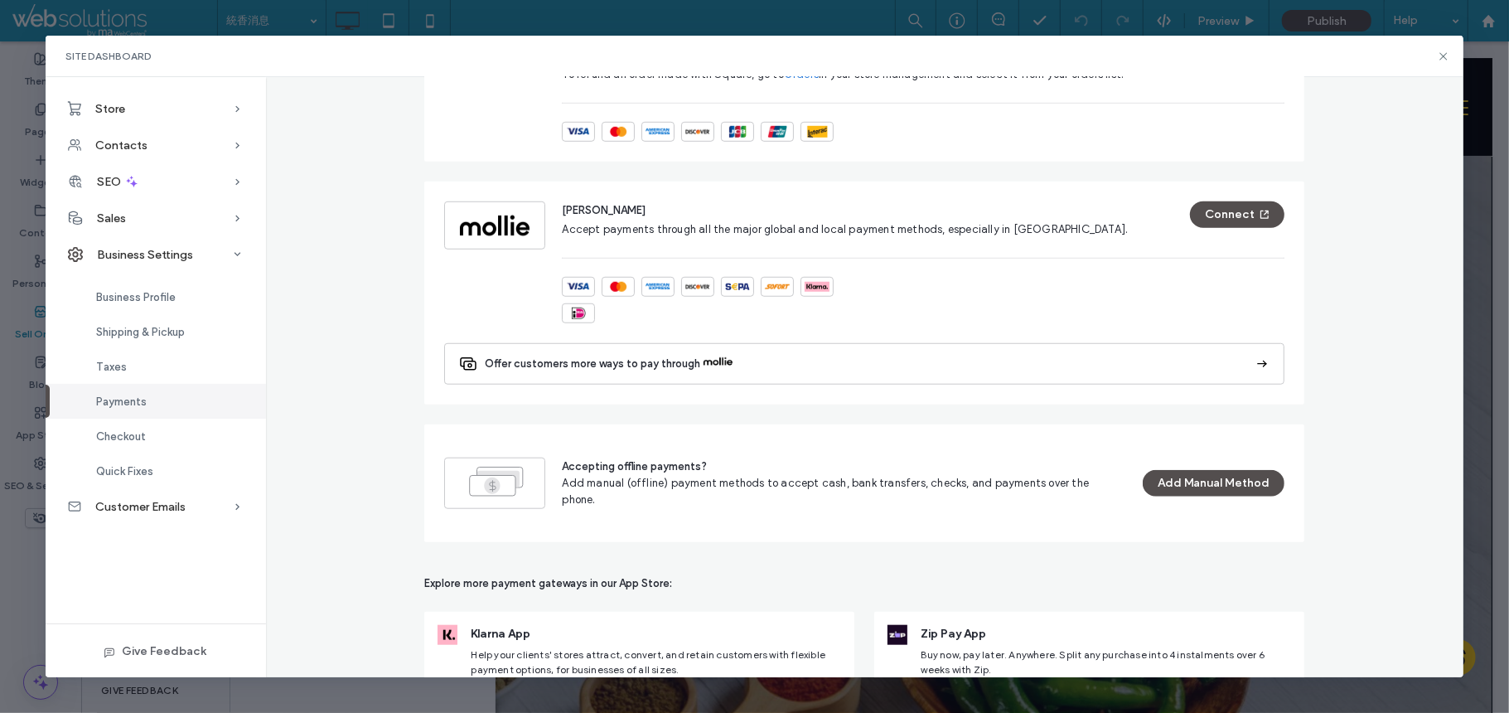
scroll to position [991, 0]
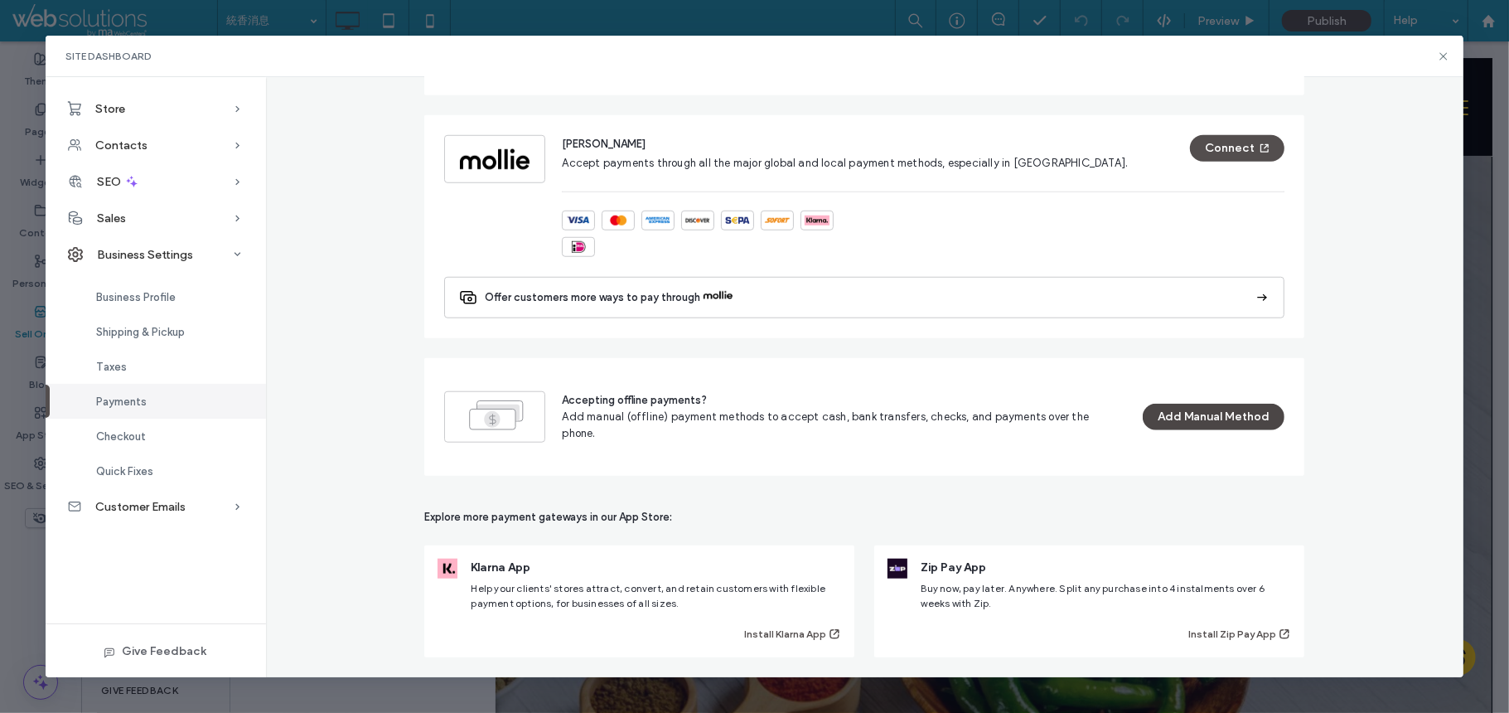
click at [1185, 422] on button "Add Manual Method" at bounding box center [1214, 417] width 143 height 27
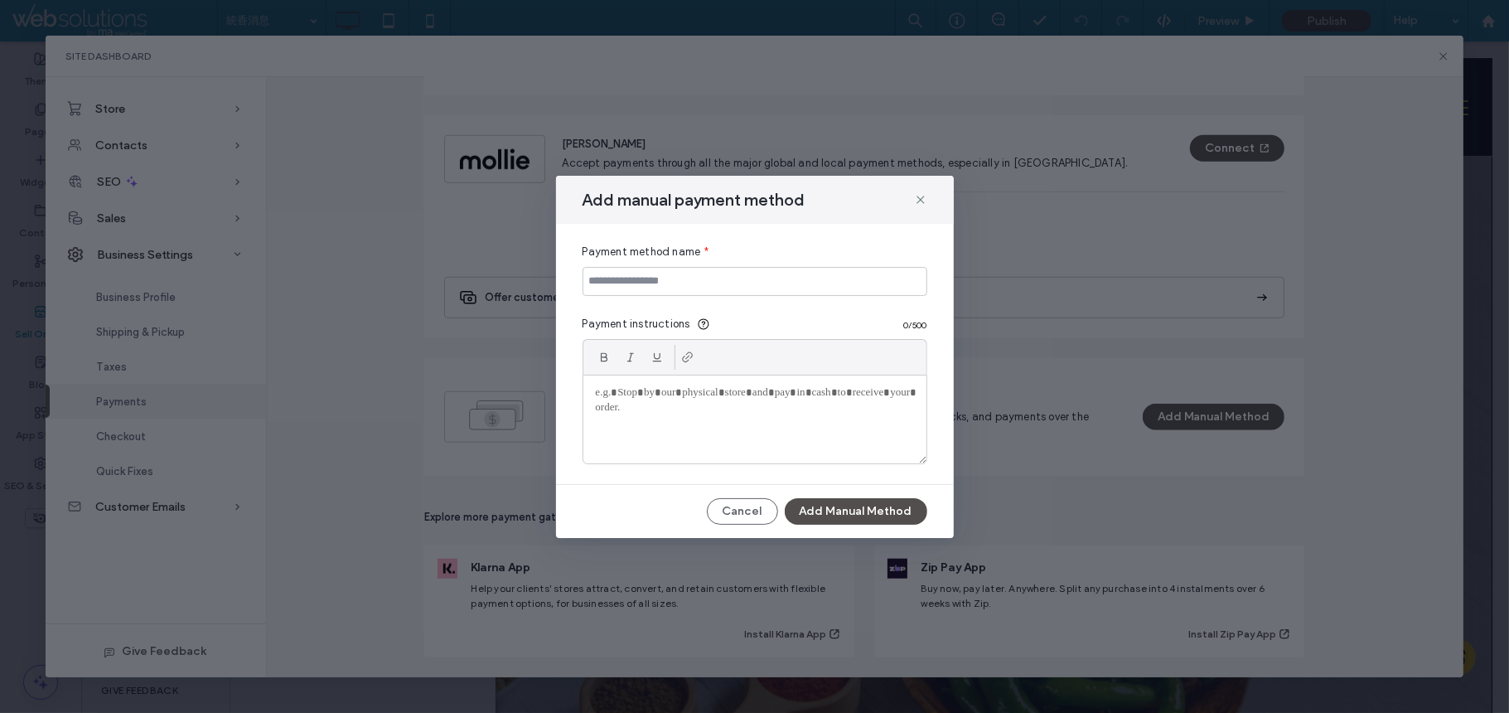
click at [673, 422] on div at bounding box center [755, 419] width 343 height 88
click at [661, 319] on span "Payment instructions" at bounding box center [637, 324] width 108 height 17
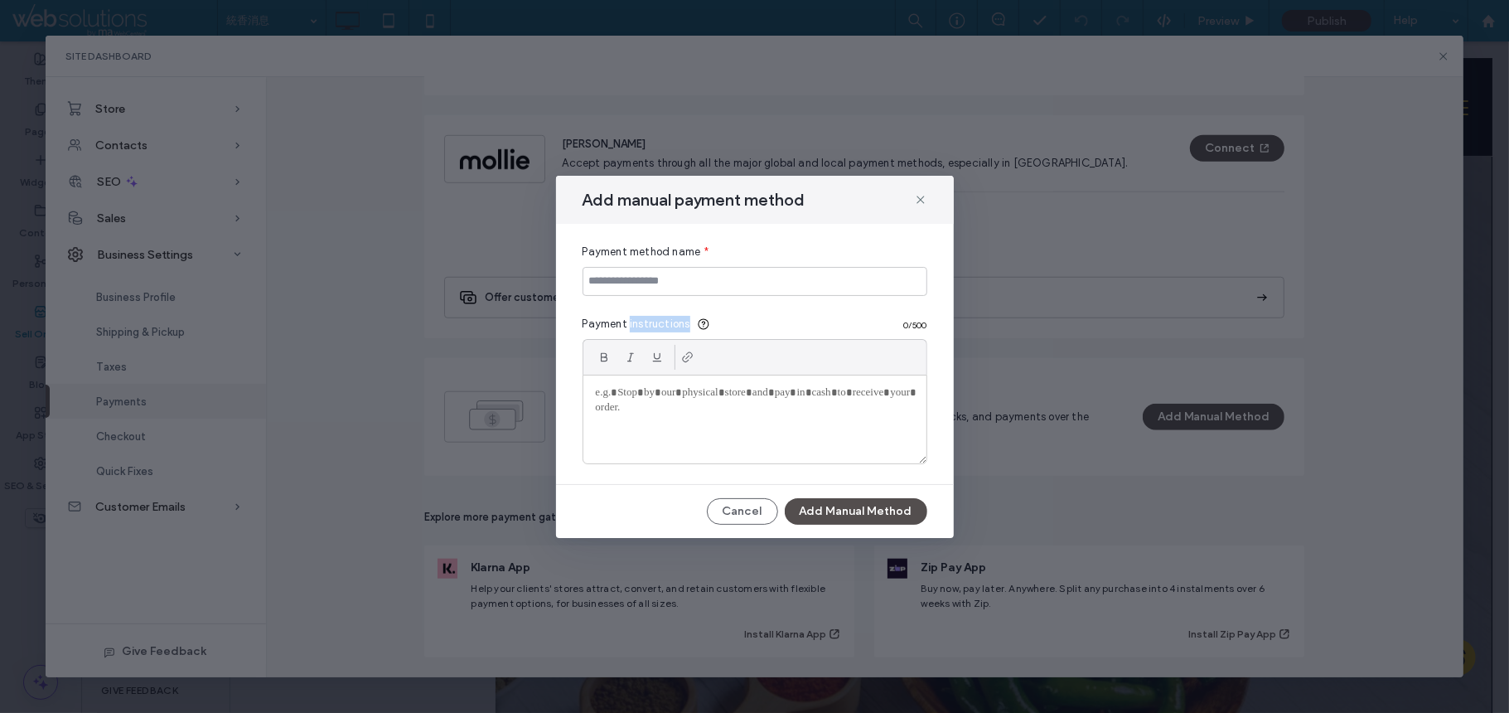
click at [661, 319] on span "Payment instructions" at bounding box center [637, 324] width 108 height 17
click at [655, 329] on span "Payment instructions" at bounding box center [637, 324] width 108 height 17
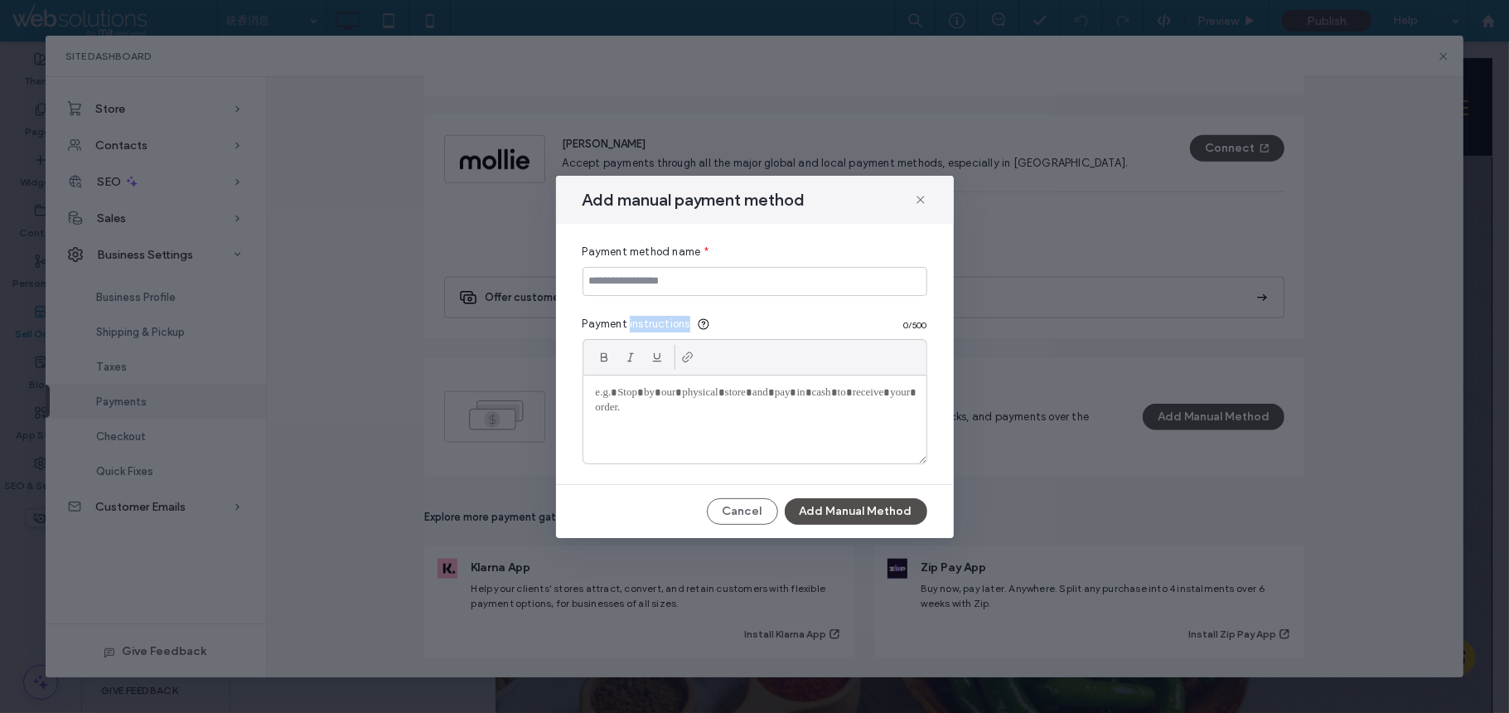
click at [655, 329] on span "Payment instructions" at bounding box center [637, 324] width 108 height 17
